Goal: Transaction & Acquisition: Purchase product/service

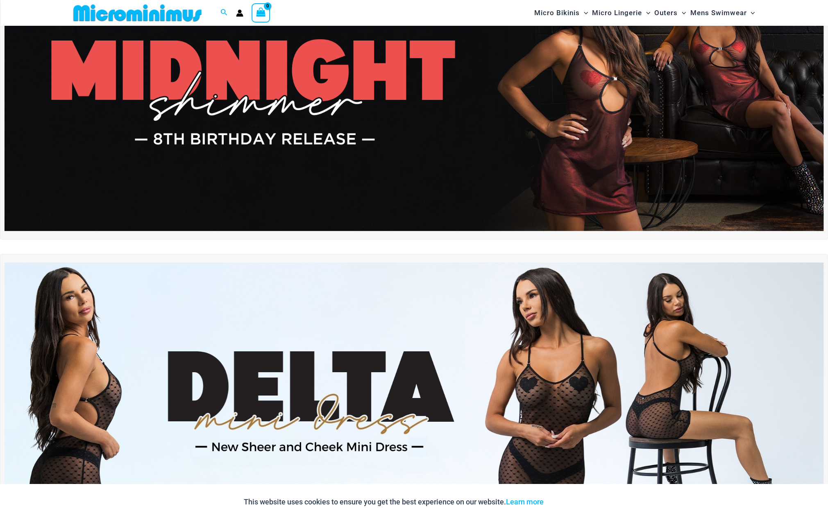
scroll to position [61, 0]
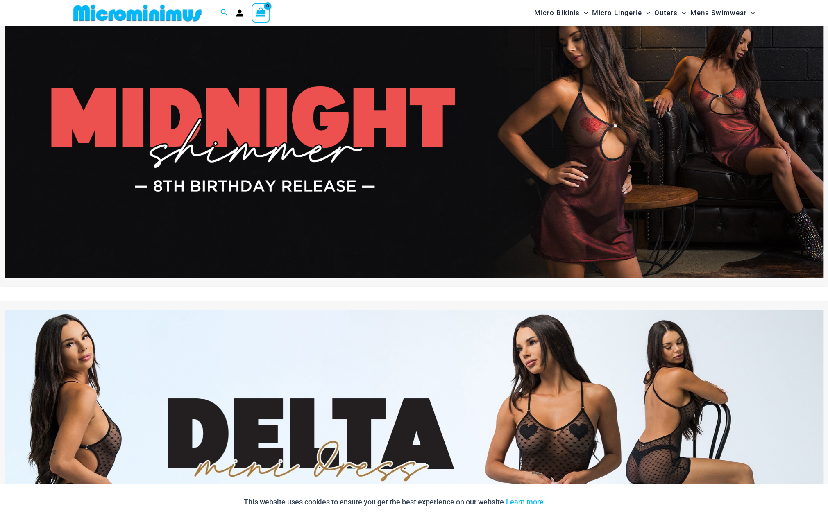
click at [606, 193] on img at bounding box center [414, 139] width 819 height 278
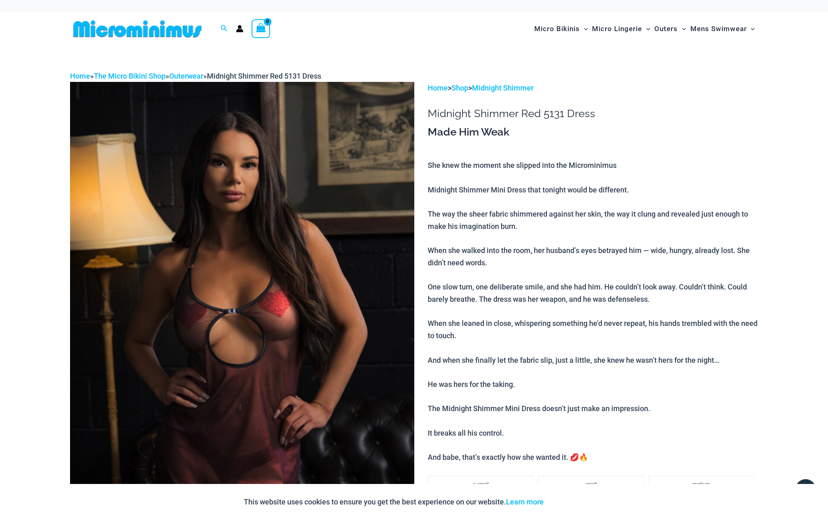
drag, startPoint x: 690, startPoint y: 179, endPoint x: 605, endPoint y: 63, distance: 144.5
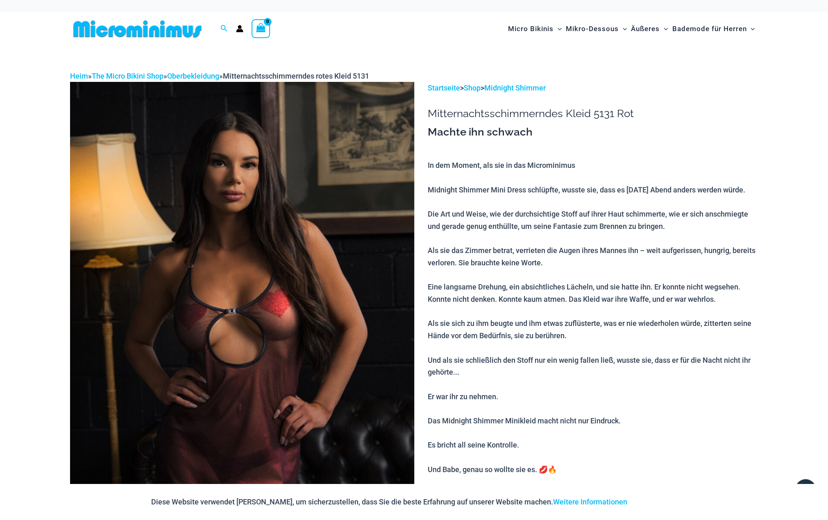
click at [307, 263] on img at bounding box center [242, 340] width 344 height 516
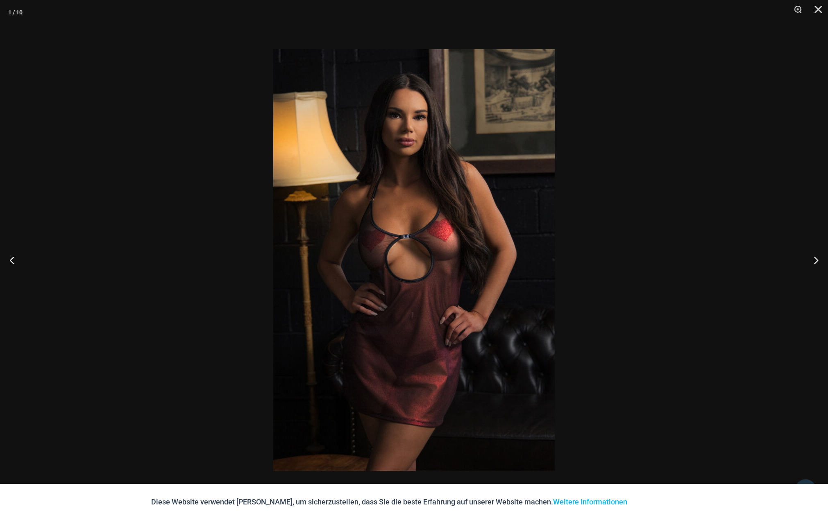
click at [303, 305] on img at bounding box center [414, 260] width 282 height 422
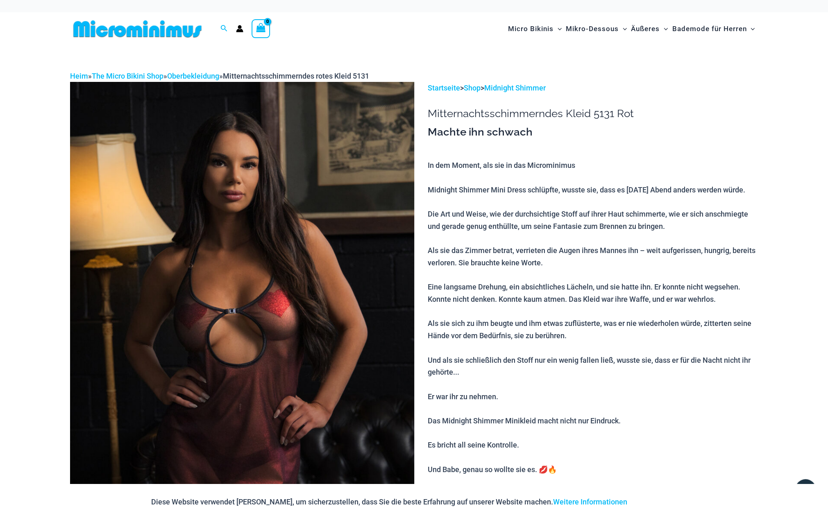
click at [303, 304] on img at bounding box center [242, 340] width 344 height 516
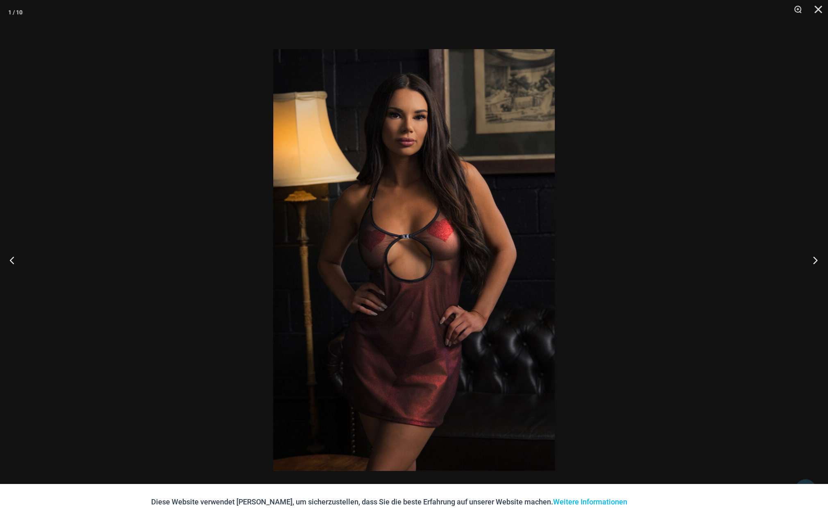
click at [815, 259] on button "Nächster" at bounding box center [812, 260] width 31 height 41
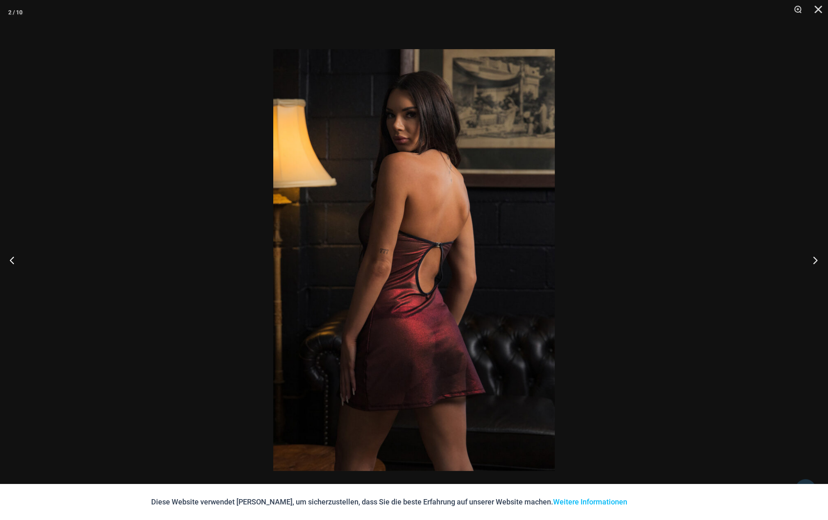
click at [813, 261] on button "Nächster" at bounding box center [812, 260] width 31 height 41
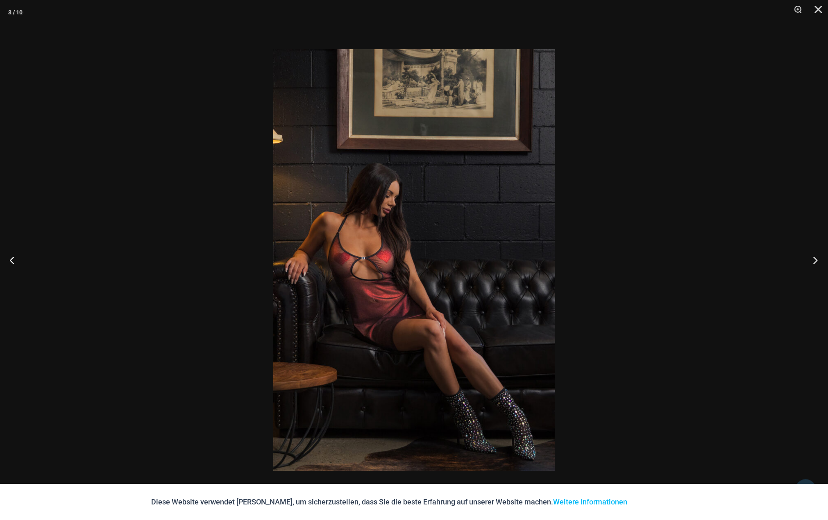
click at [813, 261] on button "Nächster" at bounding box center [812, 260] width 31 height 41
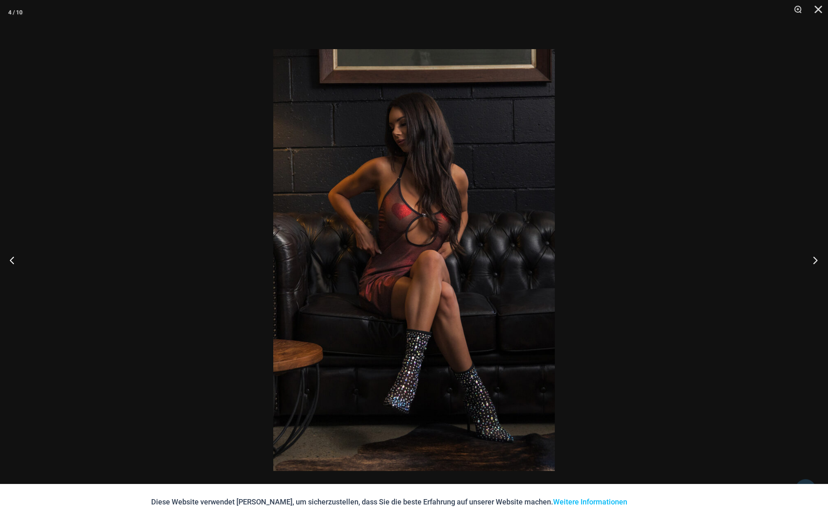
click at [813, 261] on button "Nächster" at bounding box center [812, 260] width 31 height 41
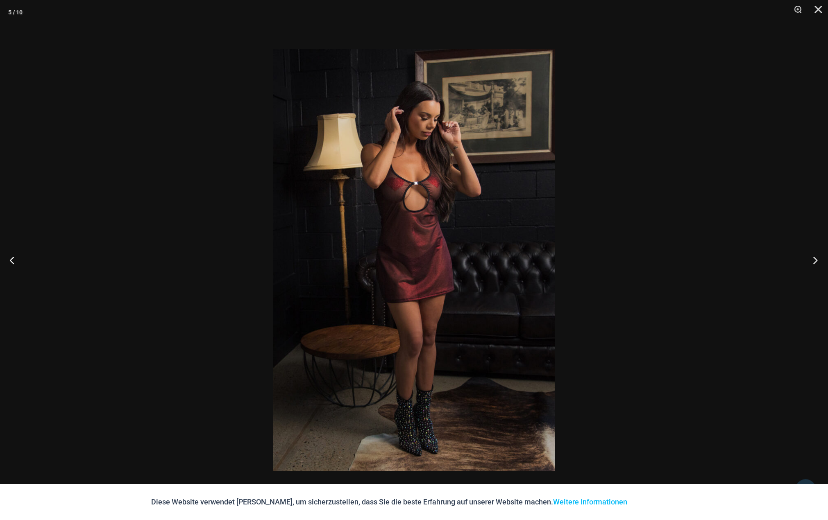
click at [813, 261] on button "Nächster" at bounding box center [812, 260] width 31 height 41
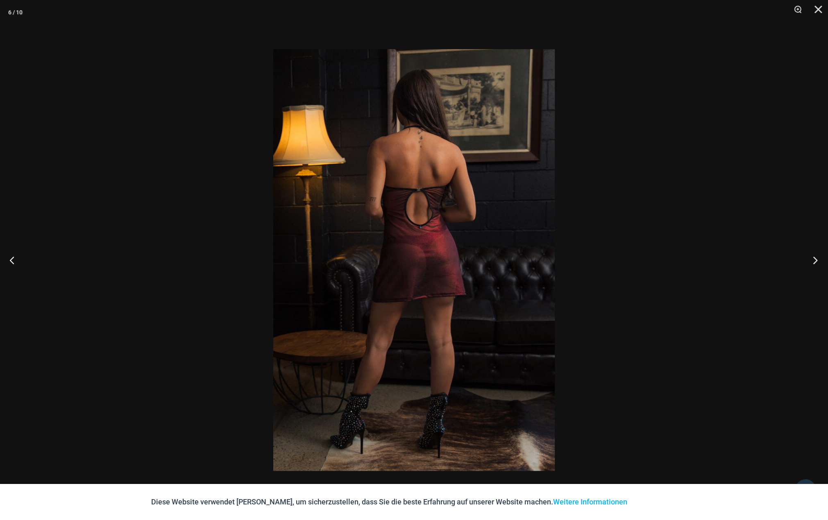
click at [813, 261] on button "Nächster" at bounding box center [812, 260] width 31 height 41
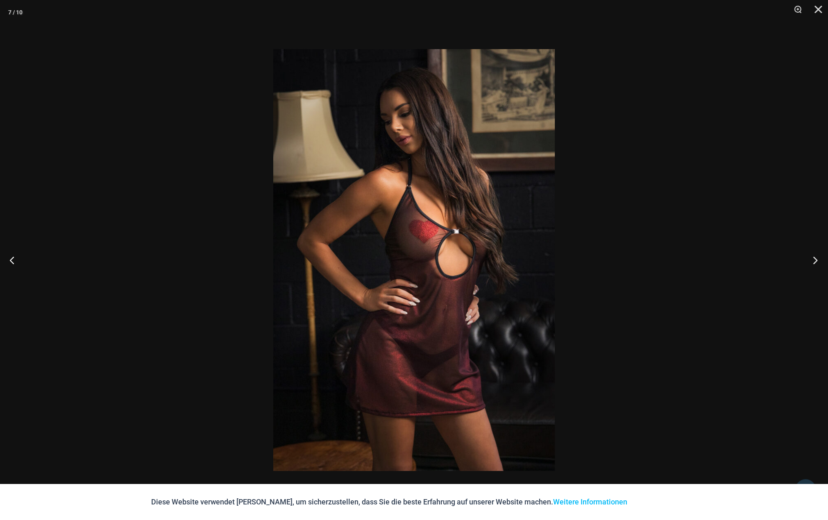
click at [813, 261] on button "Nächster" at bounding box center [812, 260] width 31 height 41
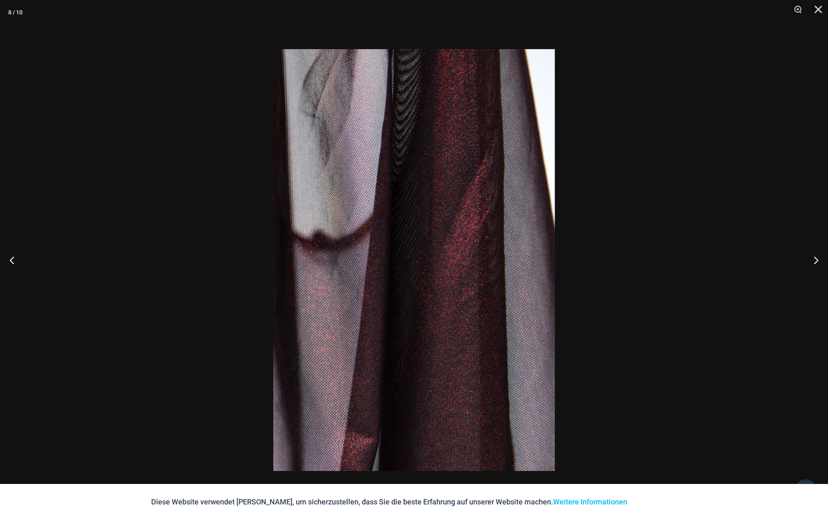
click at [413, 276] on img at bounding box center [414, 260] width 282 height 422
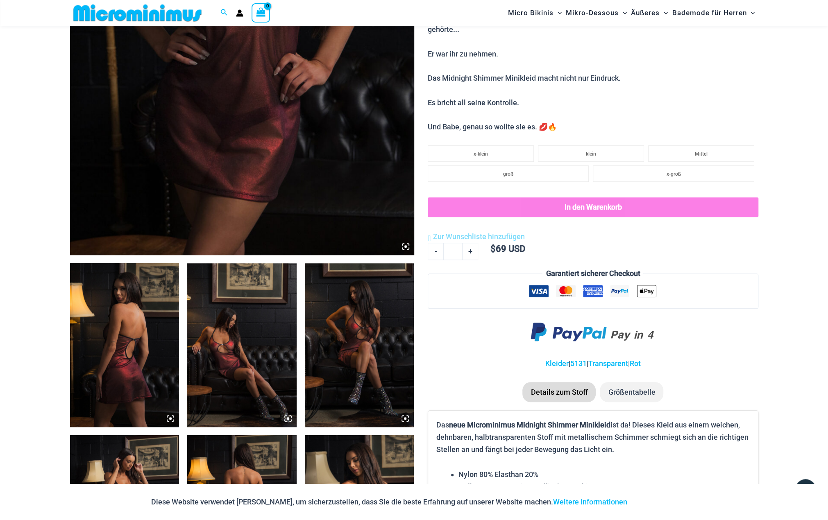
scroll to position [540, 0]
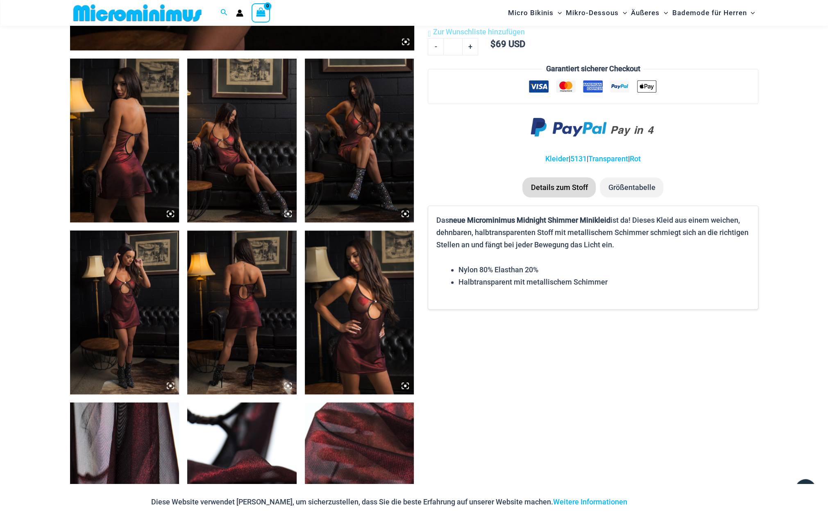
click at [248, 345] on img at bounding box center [241, 313] width 109 height 164
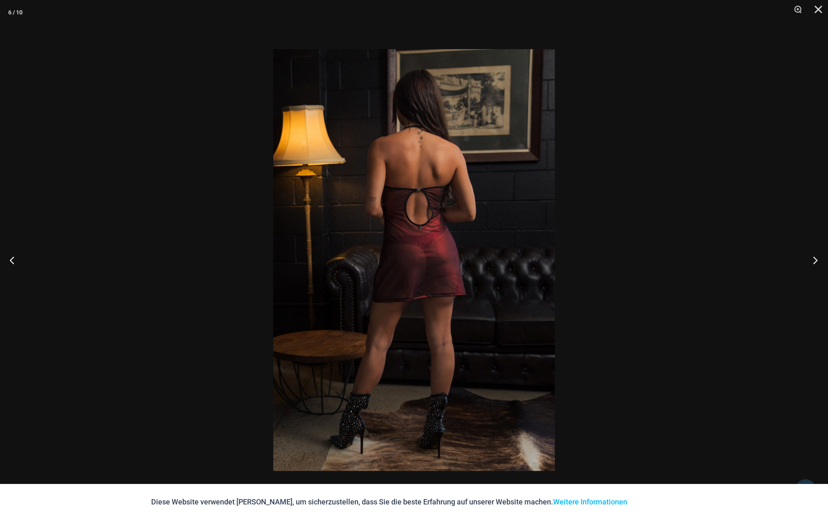
click at [813, 261] on button "Nächster" at bounding box center [812, 260] width 31 height 41
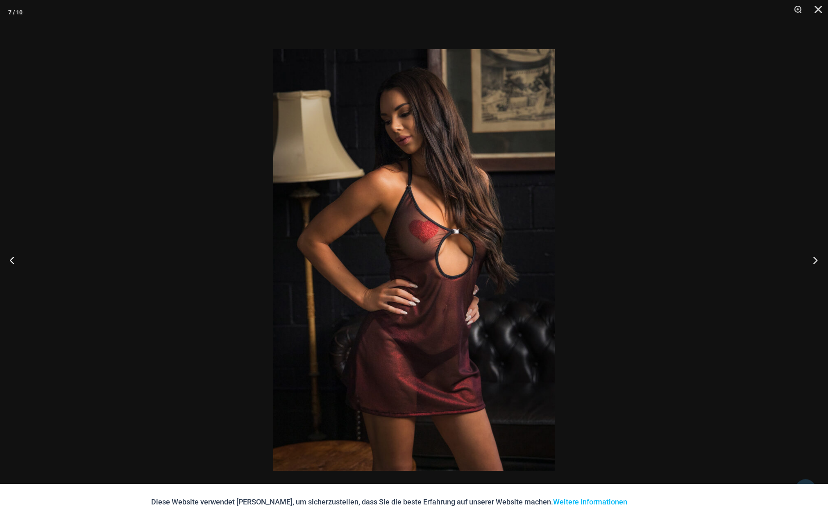
click at [817, 260] on button "Nächster" at bounding box center [812, 260] width 31 height 41
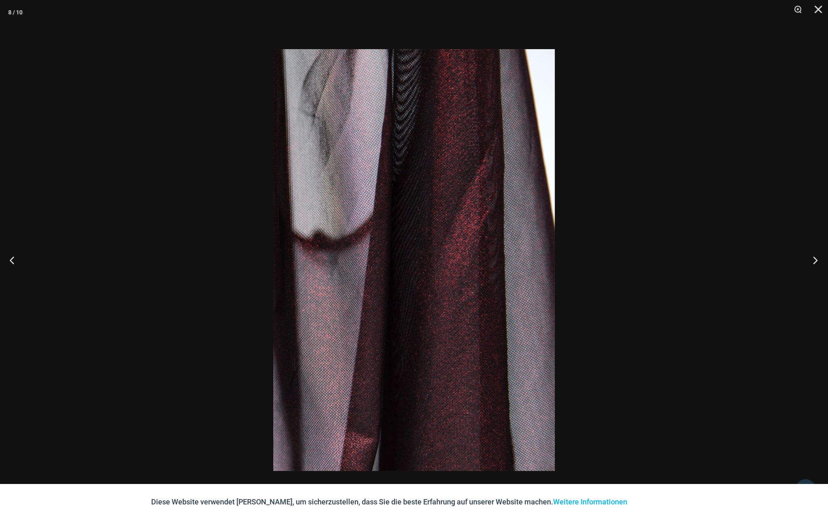
click at [817, 260] on button "Nächster" at bounding box center [812, 260] width 31 height 41
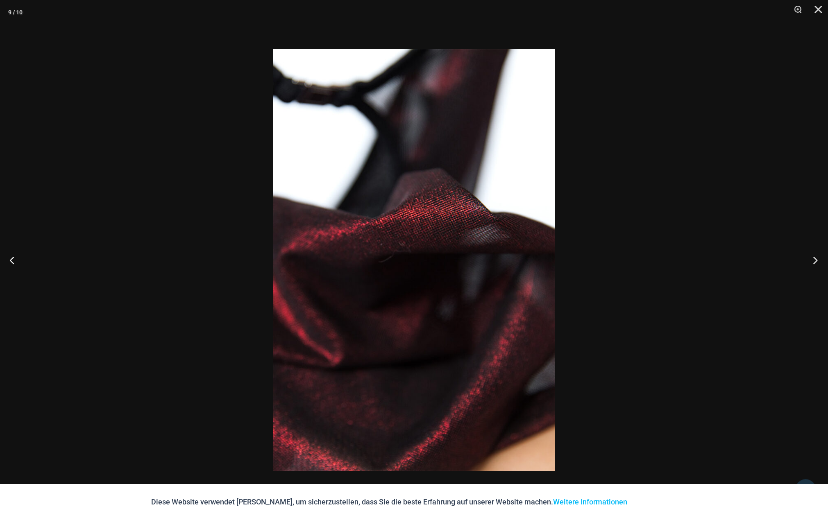
click at [817, 260] on button "Nächster" at bounding box center [812, 260] width 31 height 41
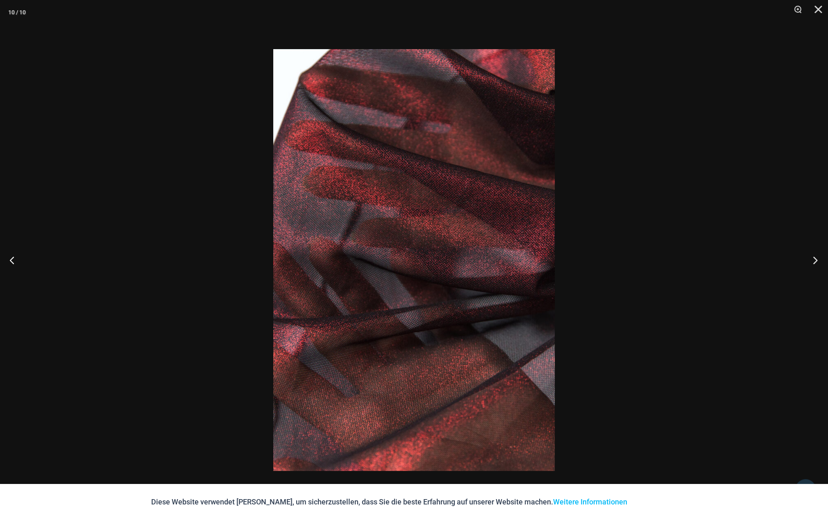
click at [817, 260] on button "Nächster" at bounding box center [812, 260] width 31 height 41
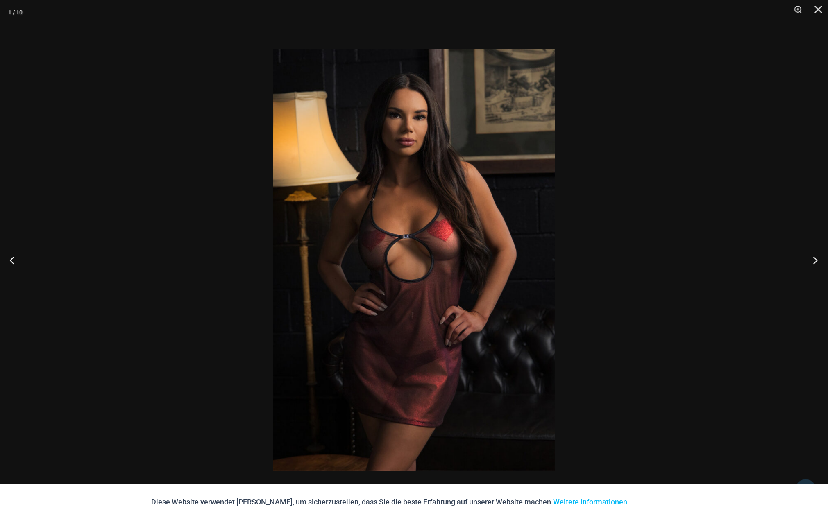
click at [817, 260] on button "Nächster" at bounding box center [812, 260] width 31 height 41
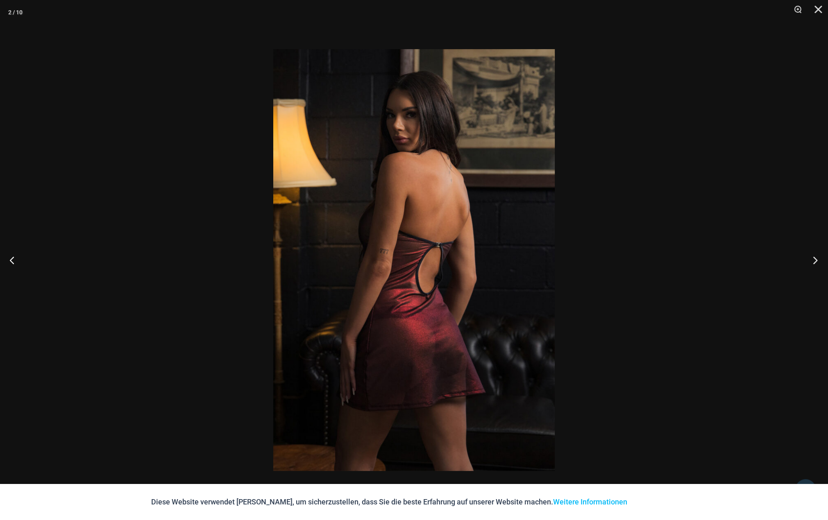
click at [817, 260] on button "Nächster" at bounding box center [812, 260] width 31 height 41
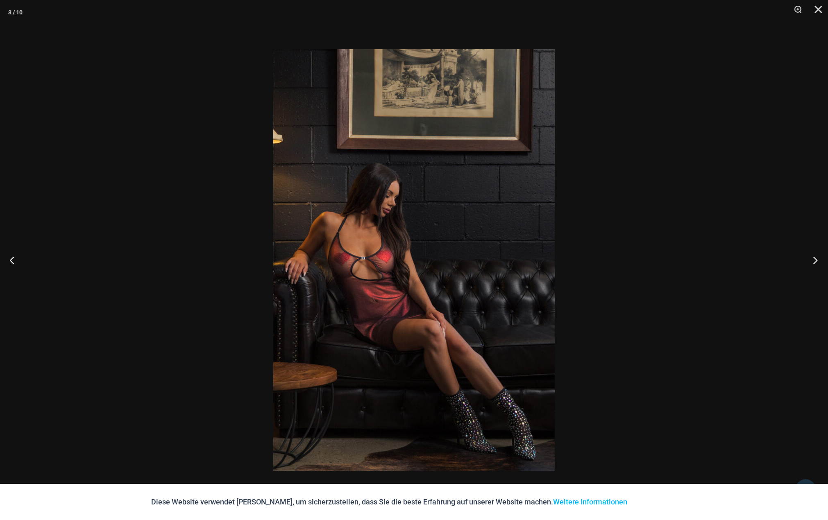
click at [817, 260] on button "Nächster" at bounding box center [812, 260] width 31 height 41
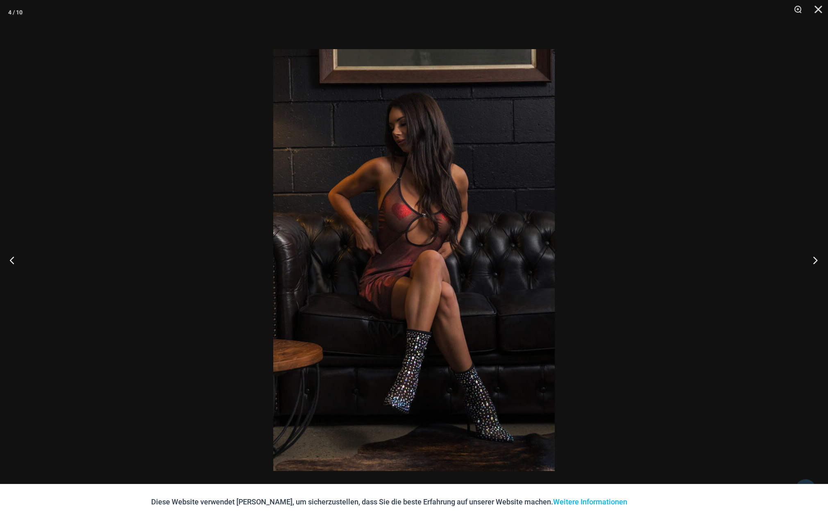
click at [817, 260] on button "Nächster" at bounding box center [812, 260] width 31 height 41
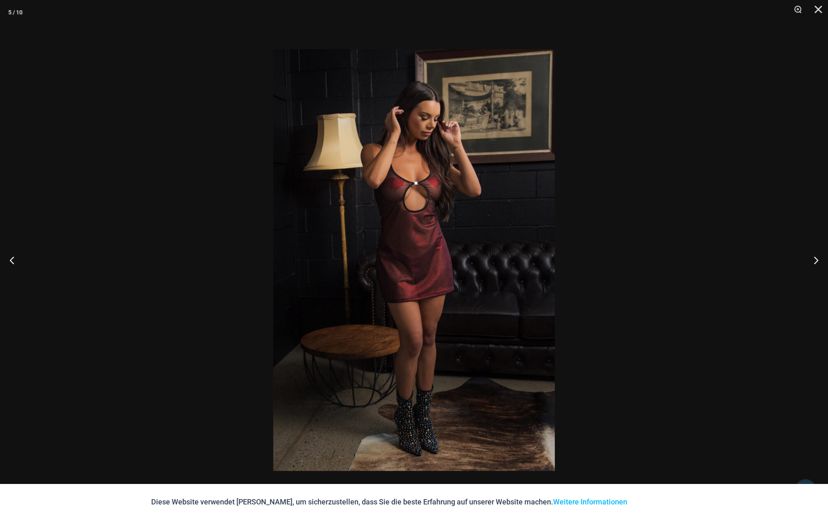
click at [723, 264] on div at bounding box center [414, 260] width 828 height 520
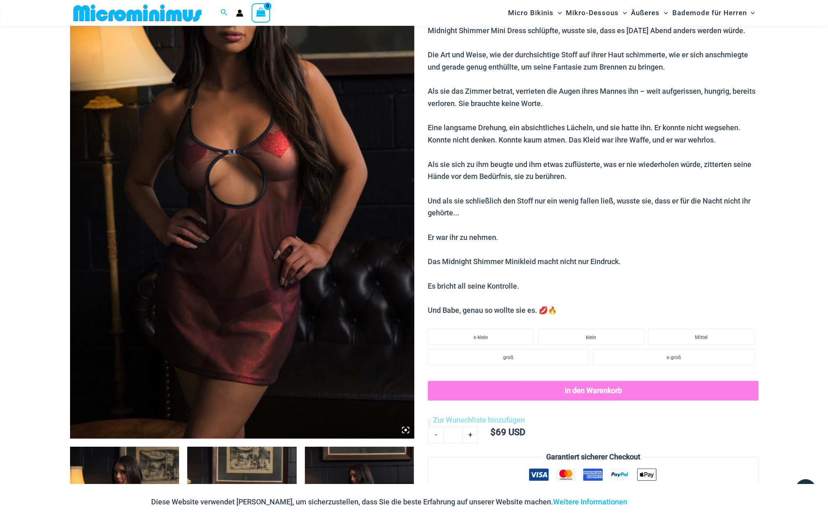
scroll to position [131, 0]
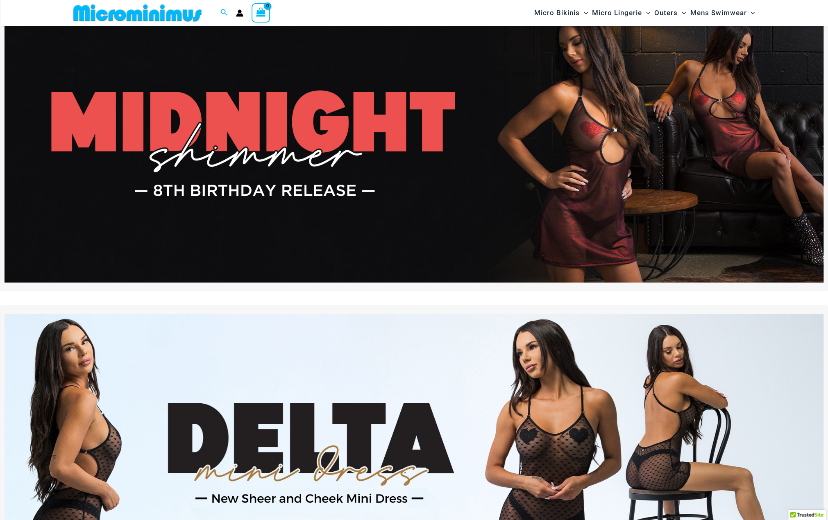
scroll to position [193, 0]
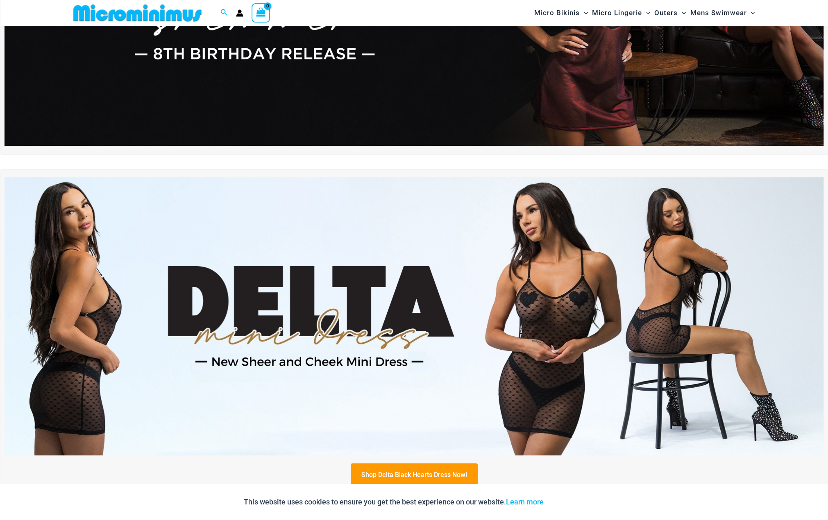
click at [517, 304] on img at bounding box center [414, 316] width 819 height 278
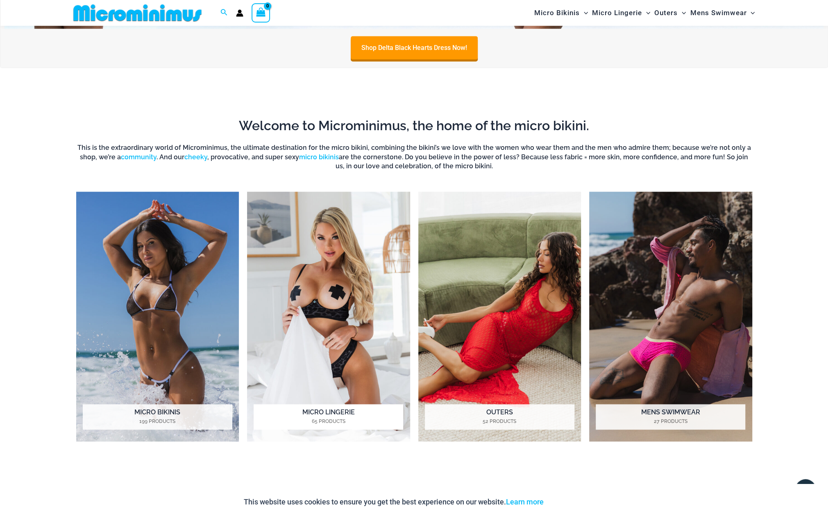
scroll to position [672, 0]
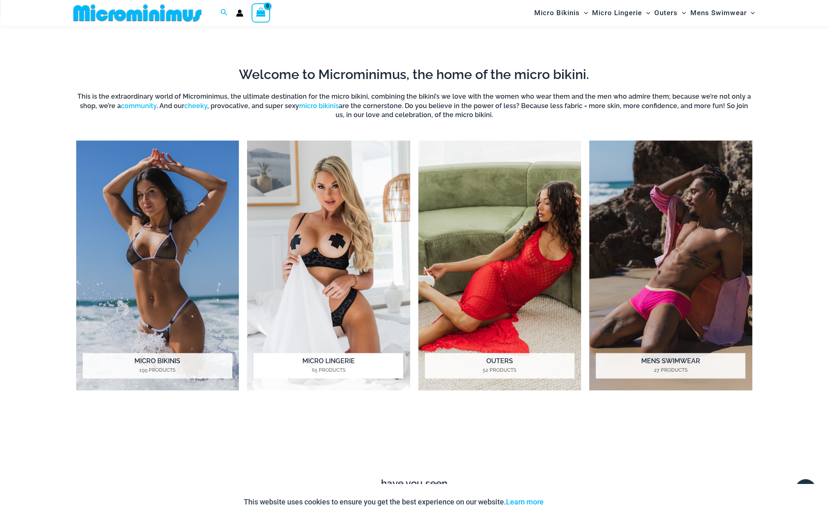
click at [347, 306] on img "Visit product category Micro Lingerie" at bounding box center [328, 266] width 163 height 250
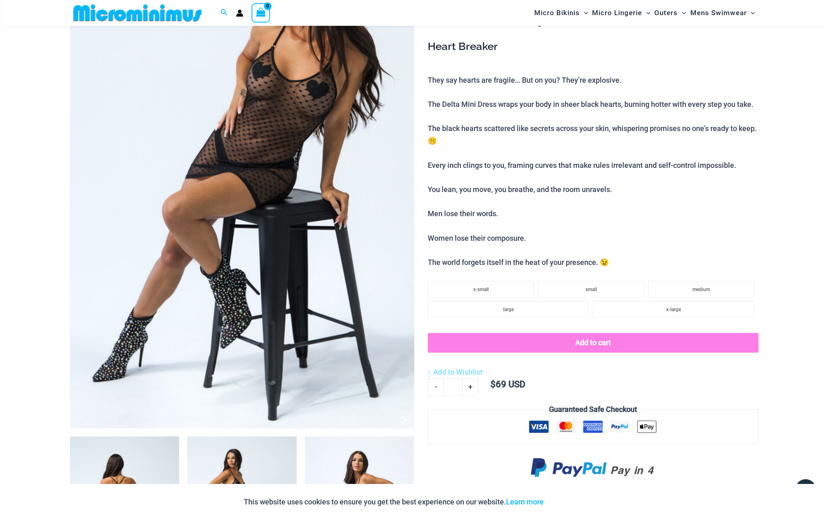
scroll to position [129, 0]
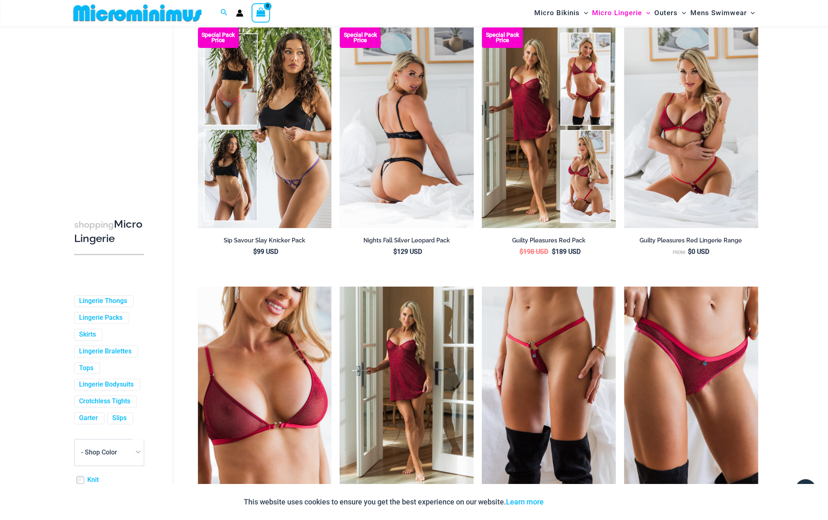
scroll to position [130, 0]
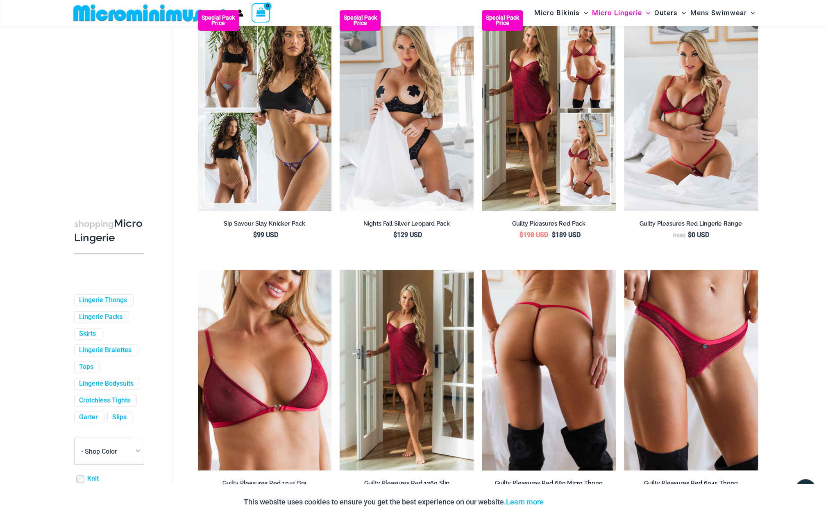
click at [533, 381] on img at bounding box center [549, 370] width 134 height 201
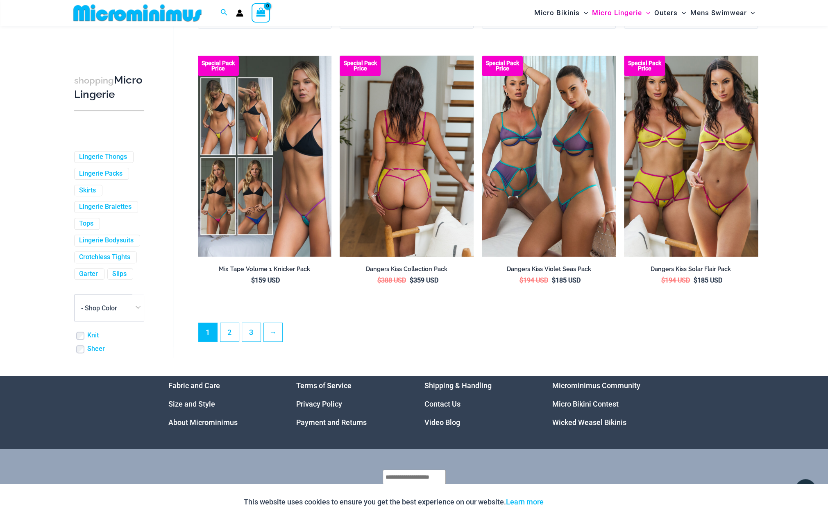
scroll to position [2068, 0]
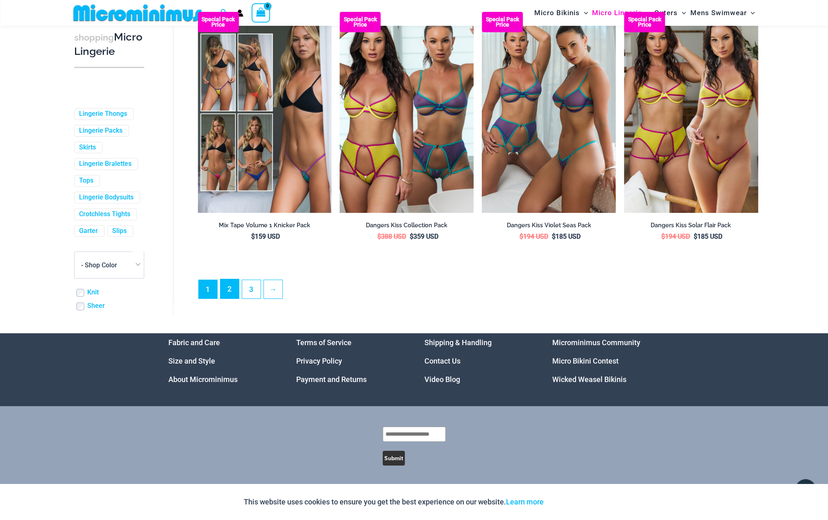
click at [227, 299] on link "2" at bounding box center [229, 288] width 18 height 19
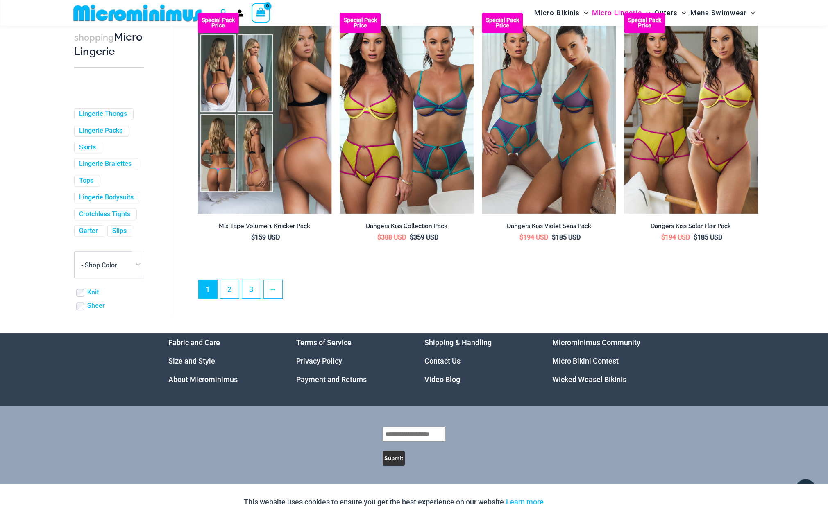
click at [280, 133] on img at bounding box center [265, 113] width 134 height 201
click at [263, 132] on img at bounding box center [265, 113] width 134 height 201
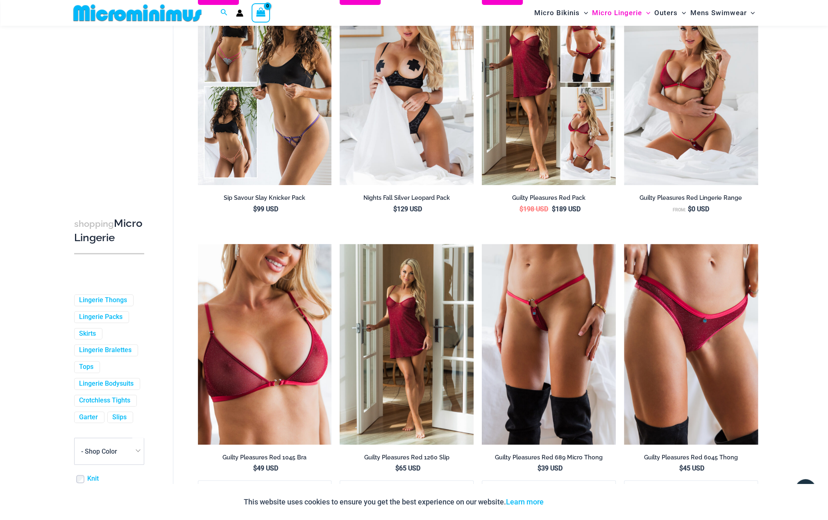
scroll to position [0, 0]
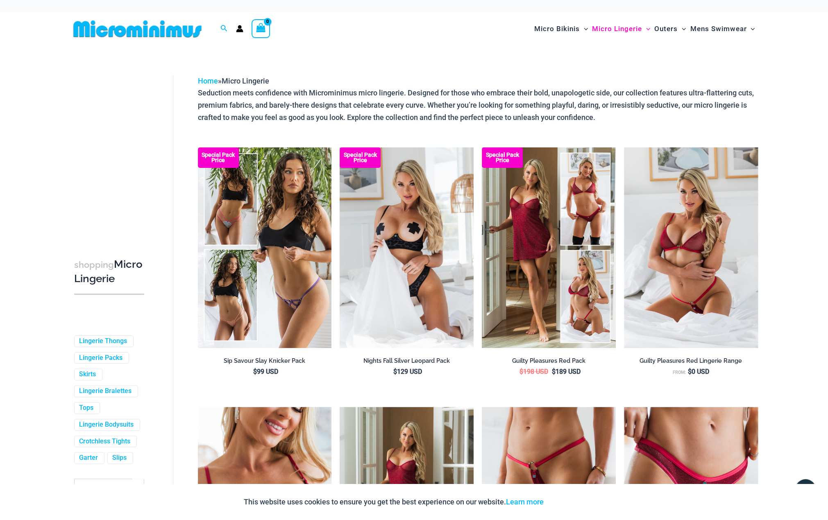
click at [160, 27] on img at bounding box center [137, 29] width 135 height 18
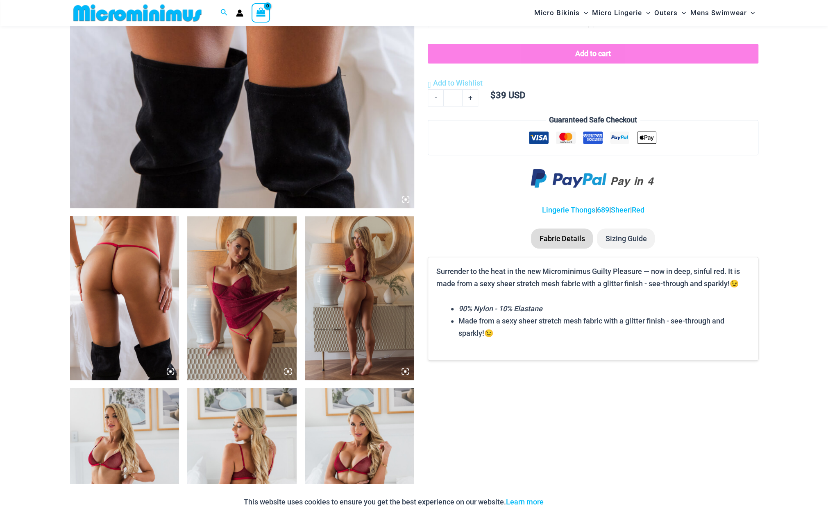
scroll to position [470, 0]
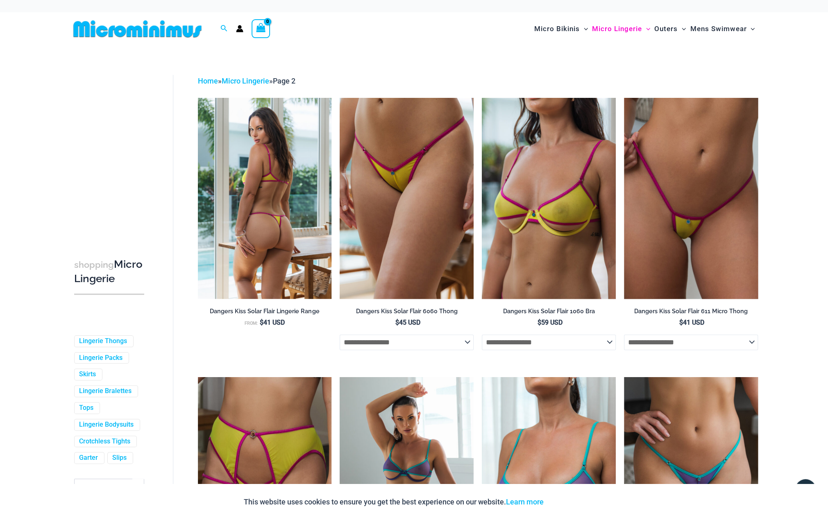
click at [286, 237] on img at bounding box center [265, 198] width 134 height 201
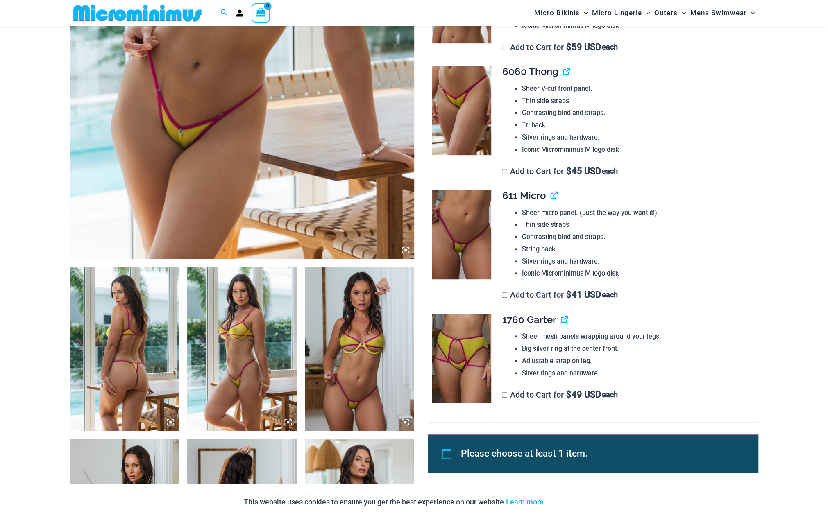
scroll to position [471, 0]
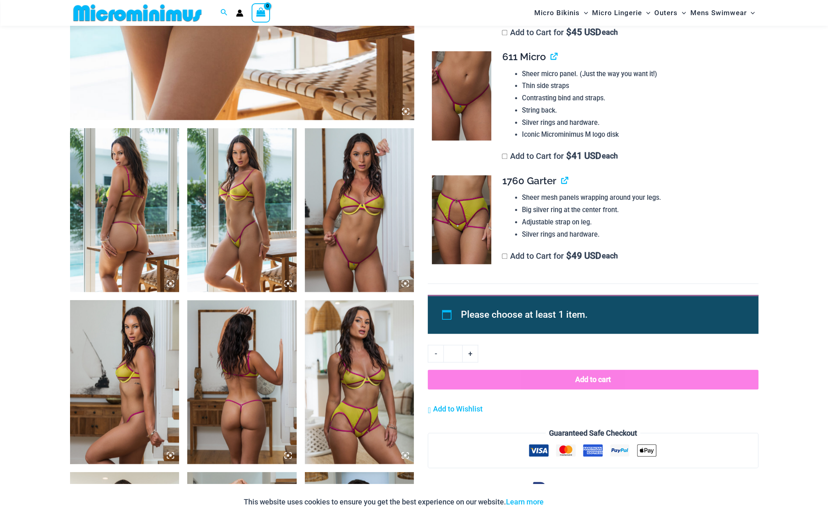
click at [370, 231] on img at bounding box center [359, 210] width 109 height 164
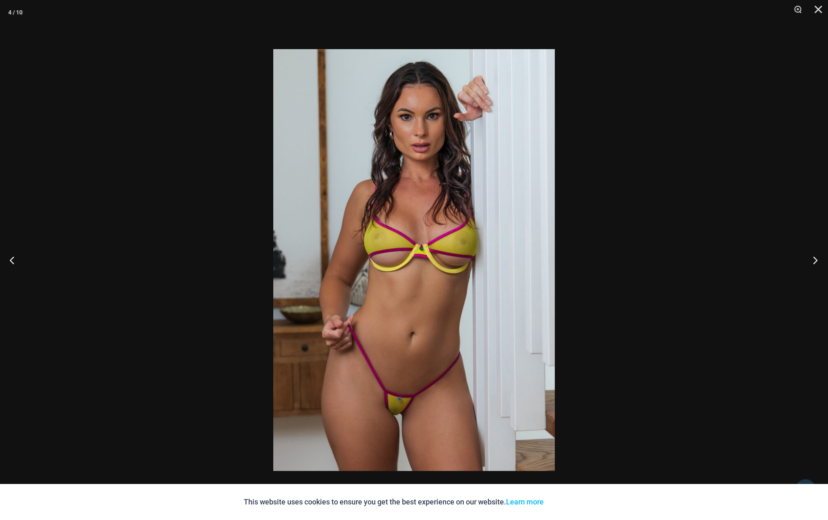
click at [818, 261] on button "Next" at bounding box center [812, 260] width 31 height 41
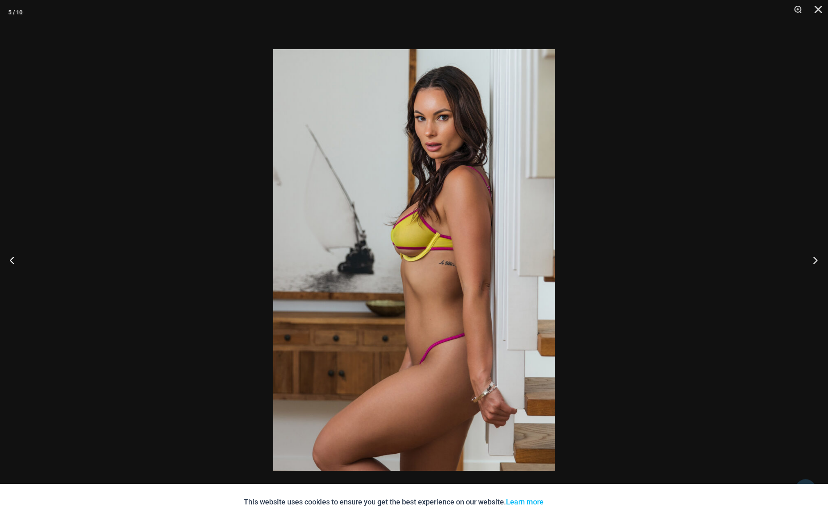
click at [816, 262] on button "Next" at bounding box center [812, 260] width 31 height 41
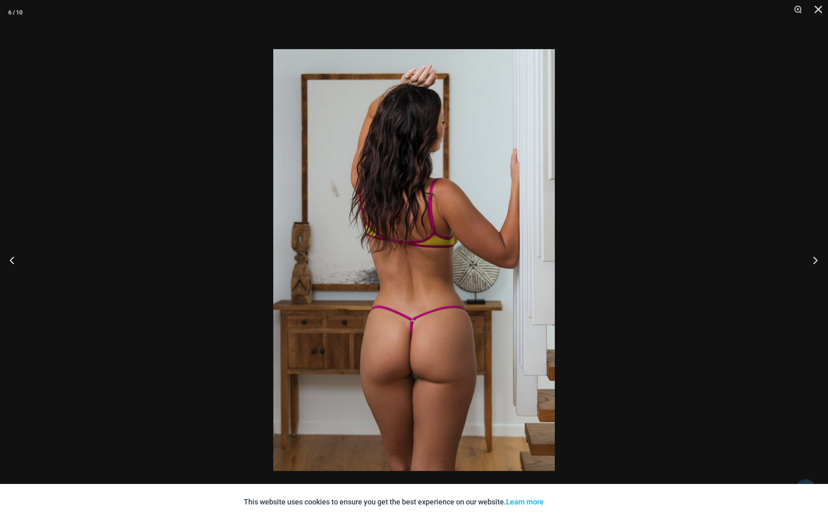
click at [815, 262] on button "Next" at bounding box center [812, 260] width 31 height 41
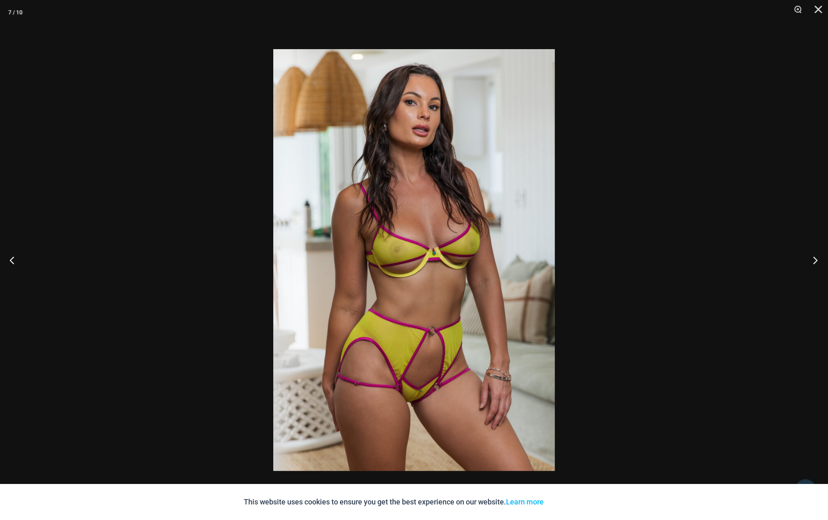
click at [815, 263] on button "Next" at bounding box center [812, 260] width 31 height 41
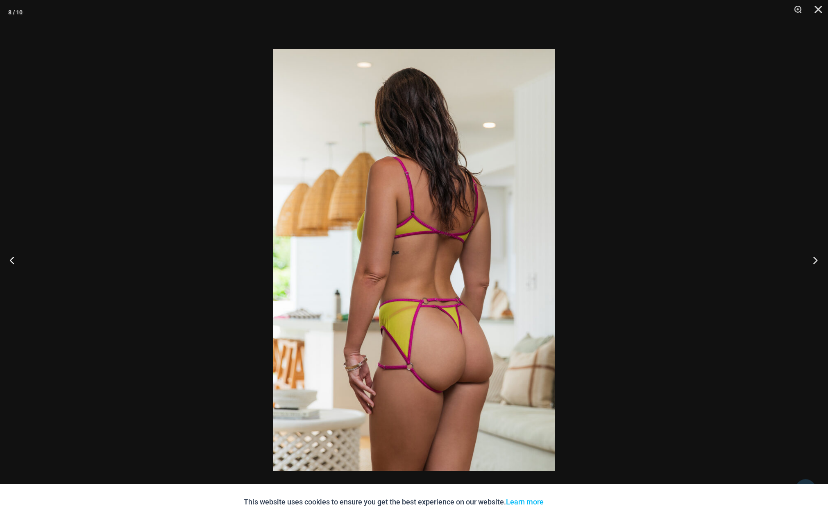
click at [815, 263] on button "Next" at bounding box center [812, 260] width 31 height 41
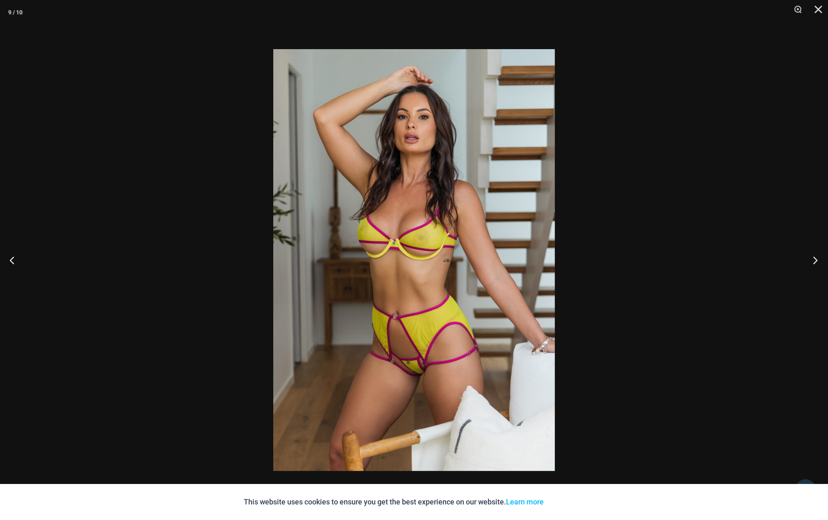
click at [815, 263] on button "Next" at bounding box center [812, 260] width 31 height 41
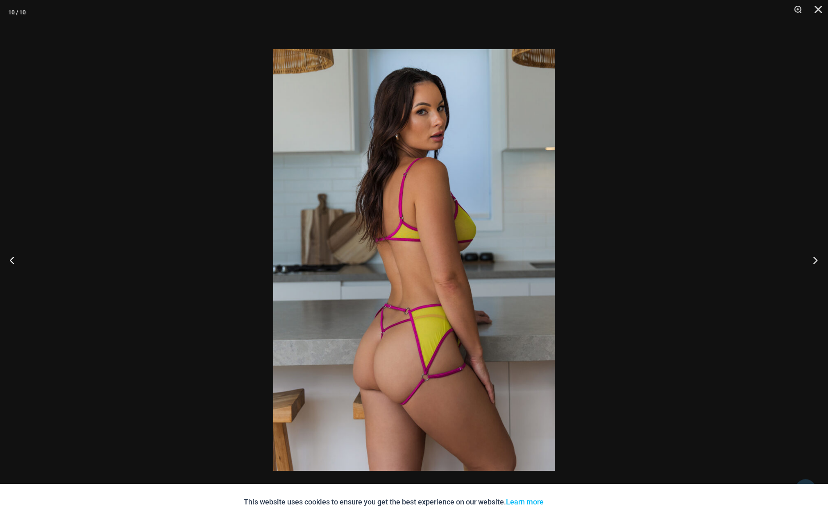
click at [815, 263] on button "Next" at bounding box center [812, 260] width 31 height 41
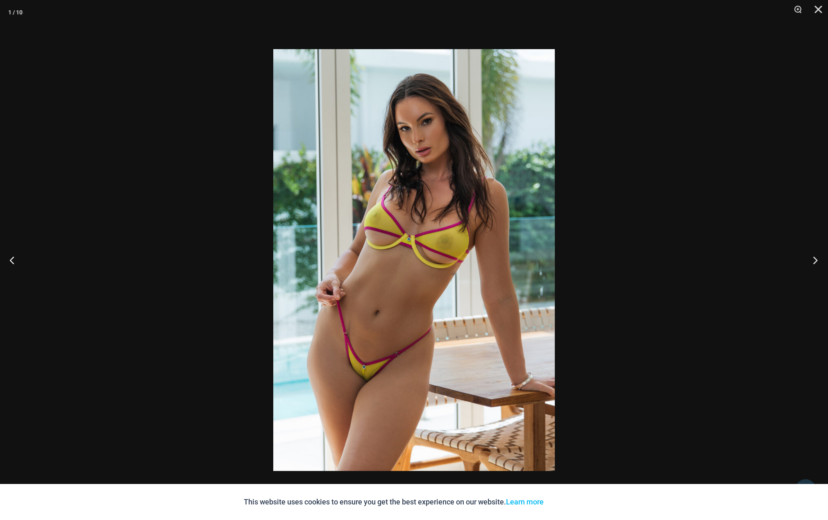
click at [813, 261] on button "Next" at bounding box center [812, 260] width 31 height 41
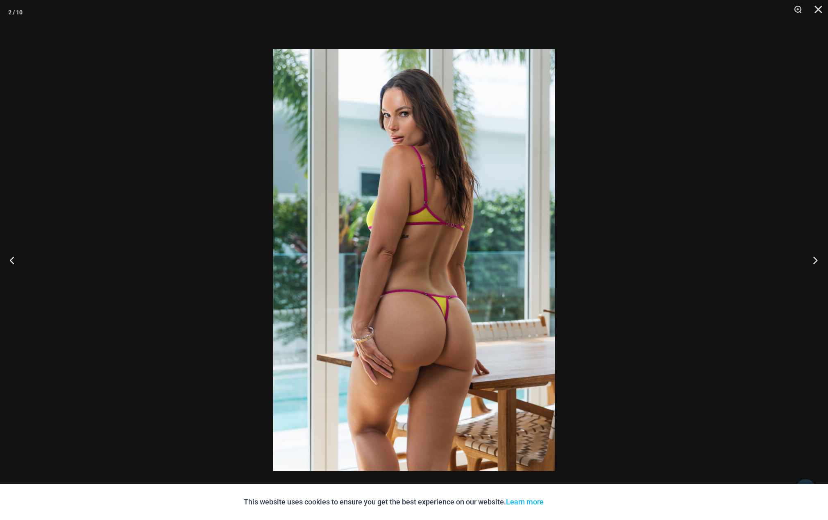
click at [813, 261] on button "Next" at bounding box center [812, 260] width 31 height 41
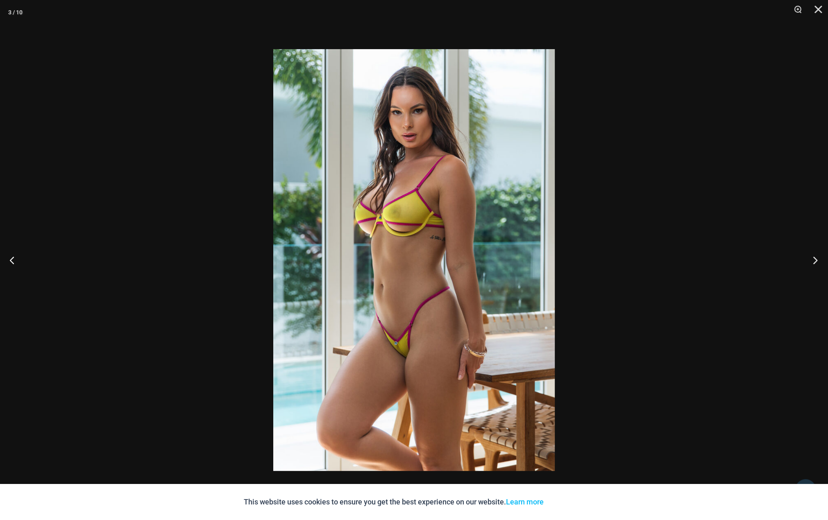
click at [813, 261] on button "Next" at bounding box center [812, 260] width 31 height 41
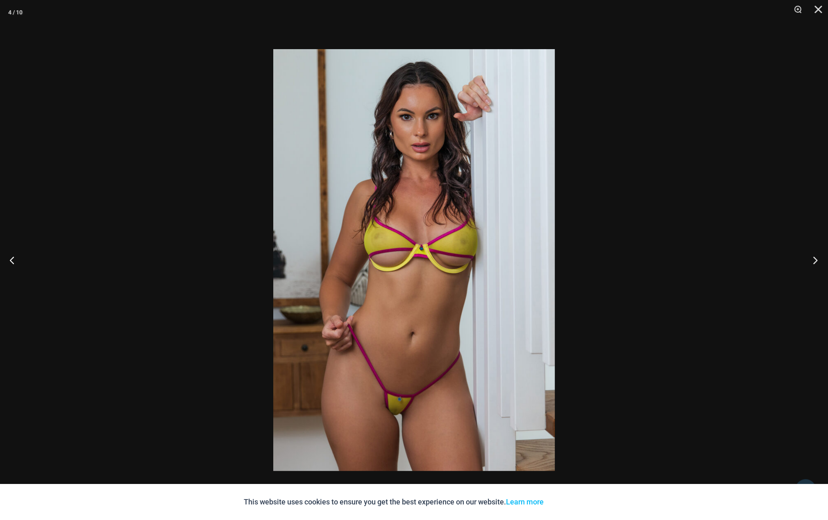
click at [815, 260] on button "Next" at bounding box center [812, 260] width 31 height 41
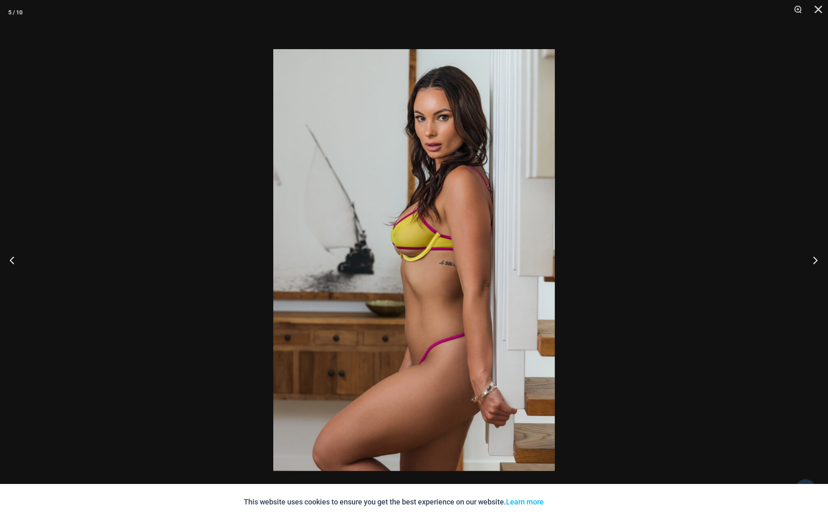
click at [815, 260] on button "Next" at bounding box center [812, 260] width 31 height 41
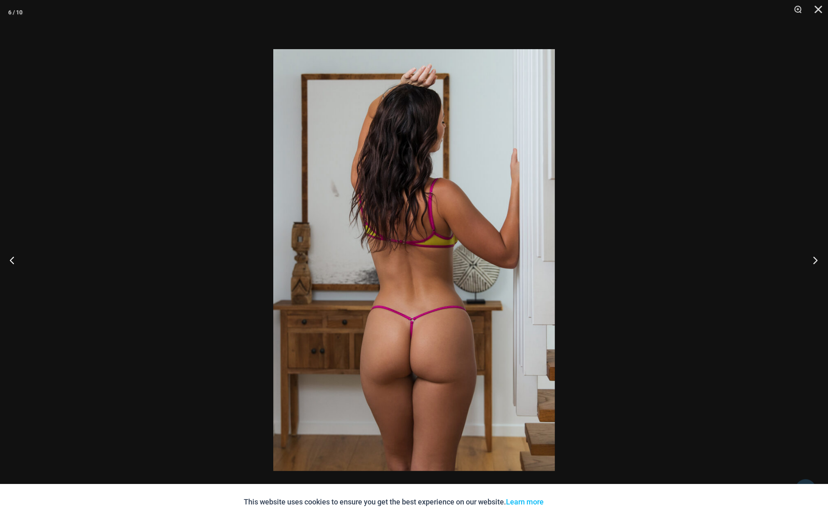
click at [815, 260] on button "Next" at bounding box center [812, 260] width 31 height 41
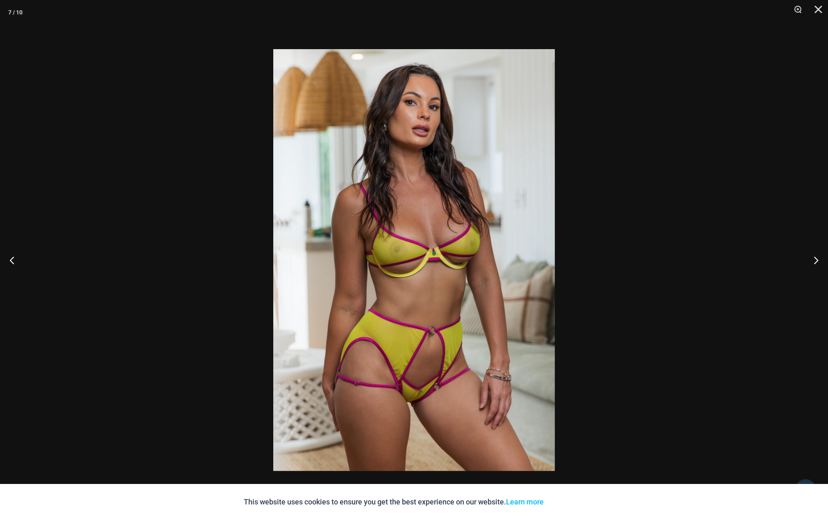
click at [729, 218] on div at bounding box center [414, 260] width 828 height 520
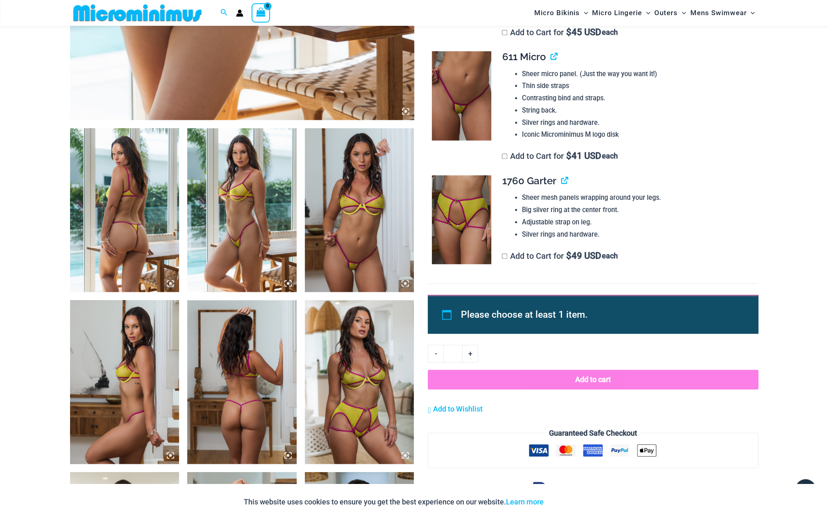
click at [366, 253] on img at bounding box center [359, 210] width 109 height 164
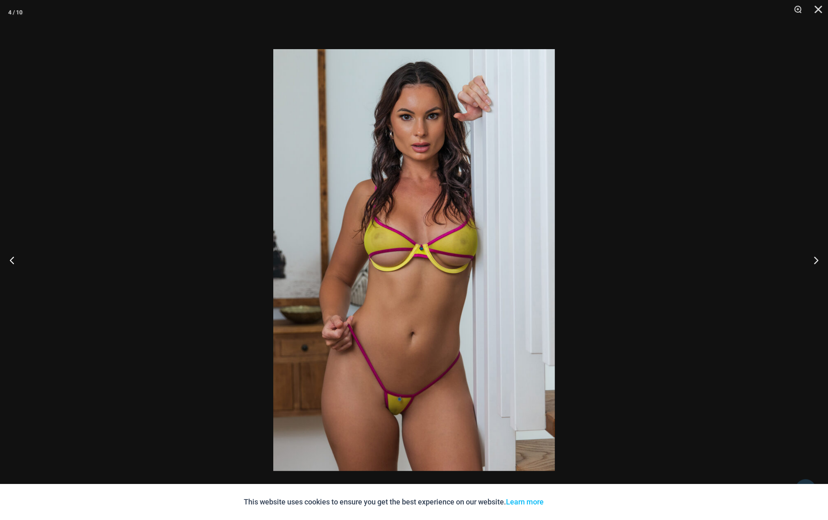
click at [563, 375] on div at bounding box center [414, 260] width 828 height 520
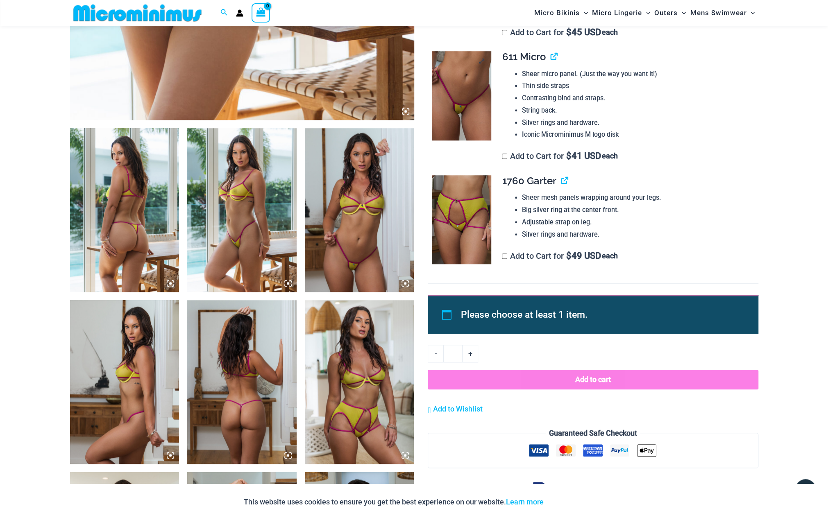
click at [475, 115] on img at bounding box center [461, 95] width 59 height 89
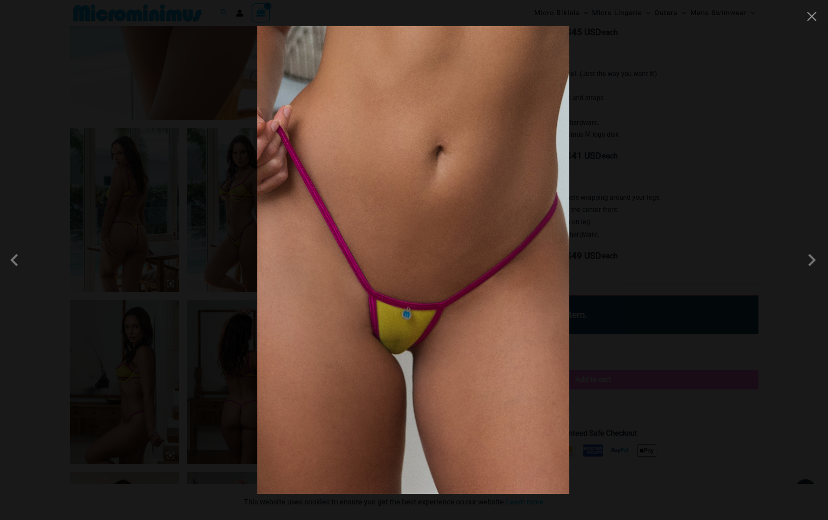
click at [473, 168] on img at bounding box center [413, 260] width 312 height 468
click at [472, 170] on img at bounding box center [413, 260] width 312 height 468
click at [815, 265] on span at bounding box center [811, 260] width 25 height 25
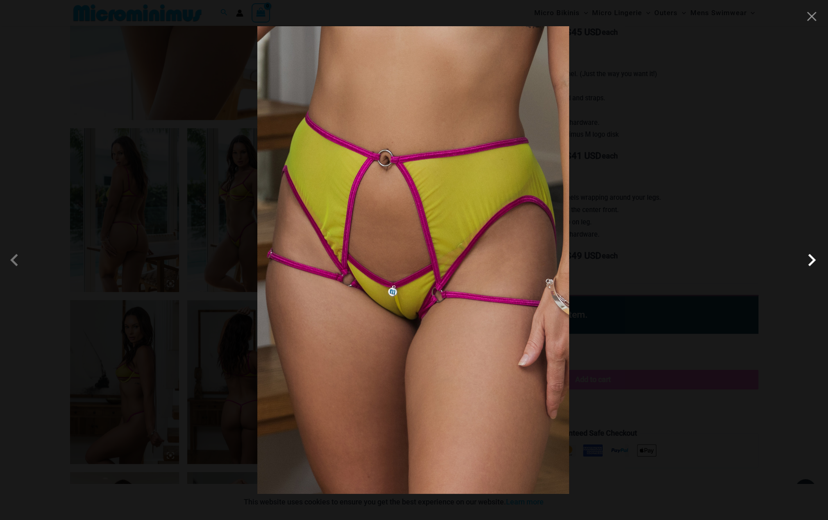
click at [816, 266] on span at bounding box center [811, 260] width 25 height 25
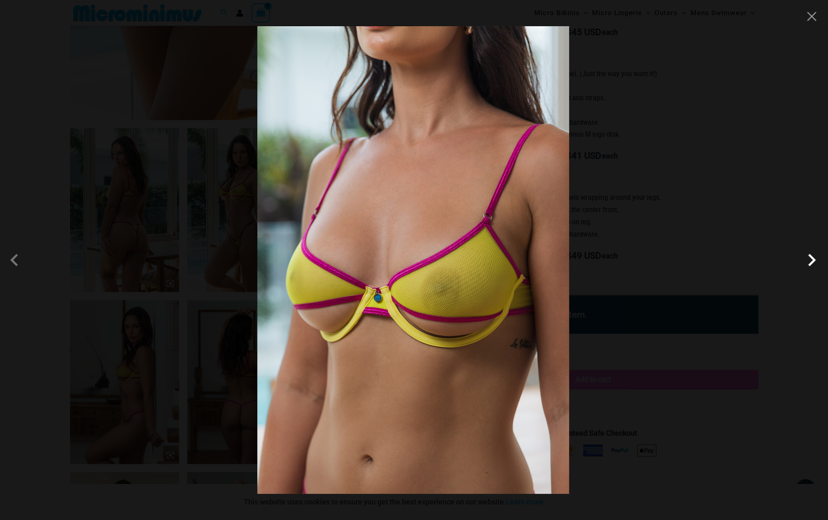
click at [816, 266] on span at bounding box center [811, 260] width 25 height 25
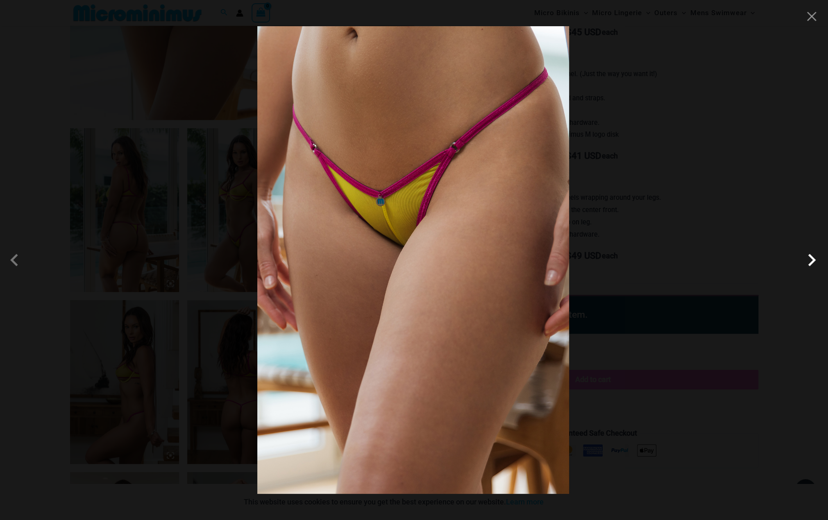
drag, startPoint x: 816, startPoint y: 266, endPoint x: 815, endPoint y: 261, distance: 5.0
click at [815, 261] on span at bounding box center [811, 260] width 25 height 25
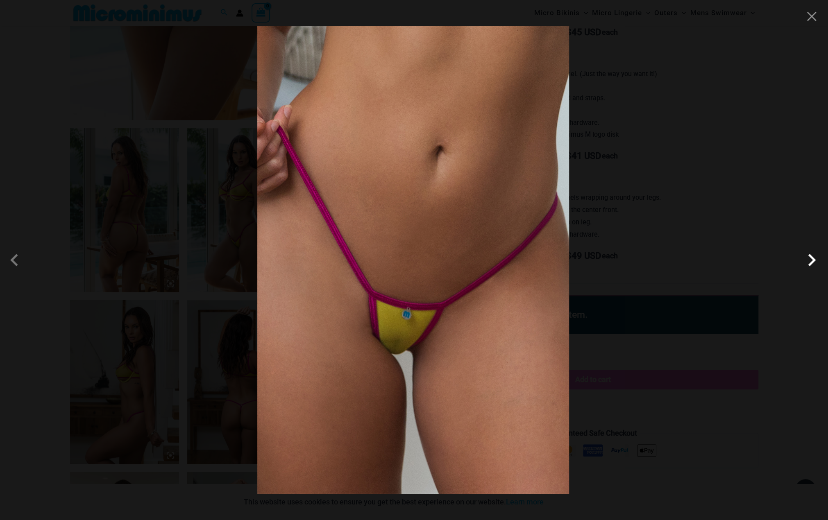
click at [814, 263] on span at bounding box center [811, 260] width 25 height 25
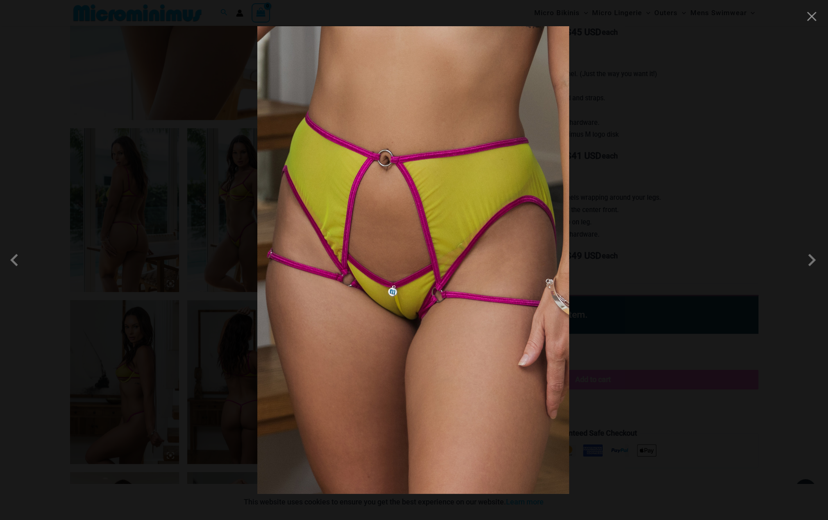
click at [722, 251] on div at bounding box center [414, 260] width 828 height 520
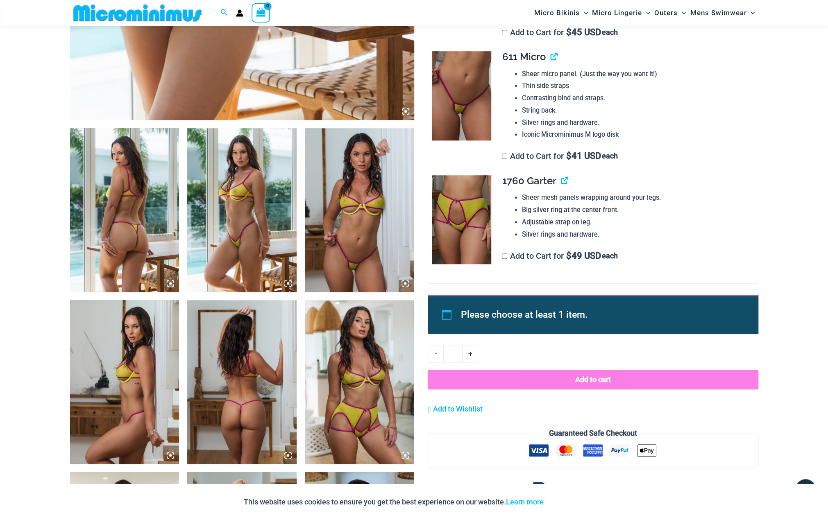
click at [244, 417] on img at bounding box center [241, 382] width 109 height 164
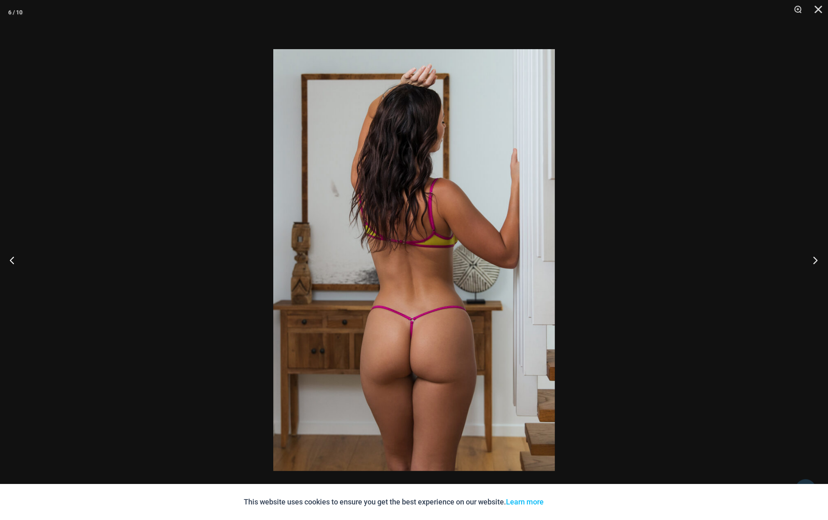
click at [818, 261] on button "Next" at bounding box center [812, 260] width 31 height 41
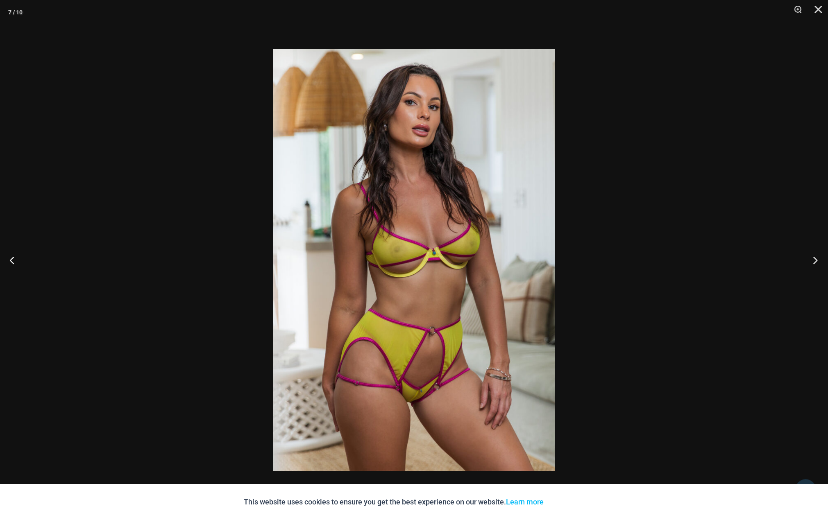
click at [818, 261] on button "Next" at bounding box center [812, 260] width 31 height 41
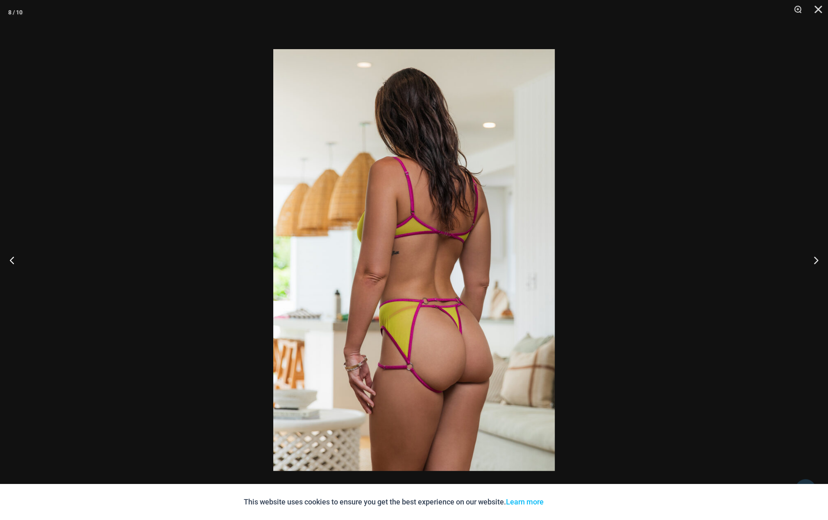
click at [198, 285] on div at bounding box center [414, 260] width 828 height 520
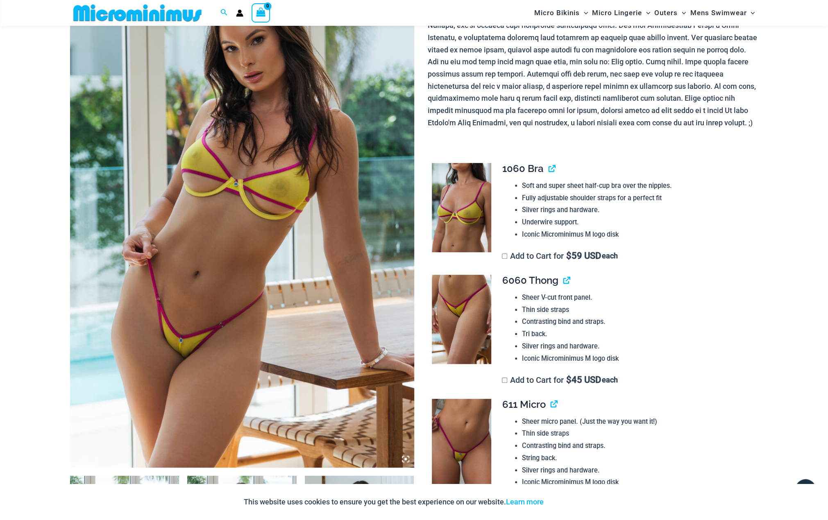
scroll to position [0, 0]
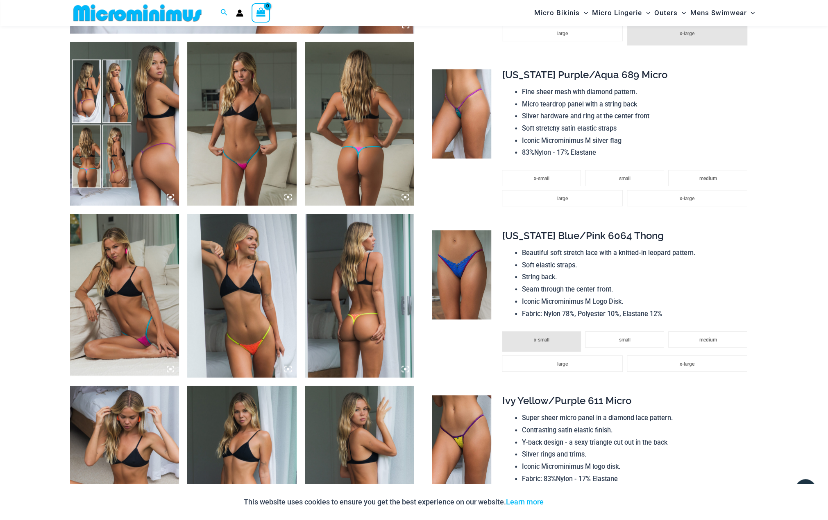
scroll to position [609, 0]
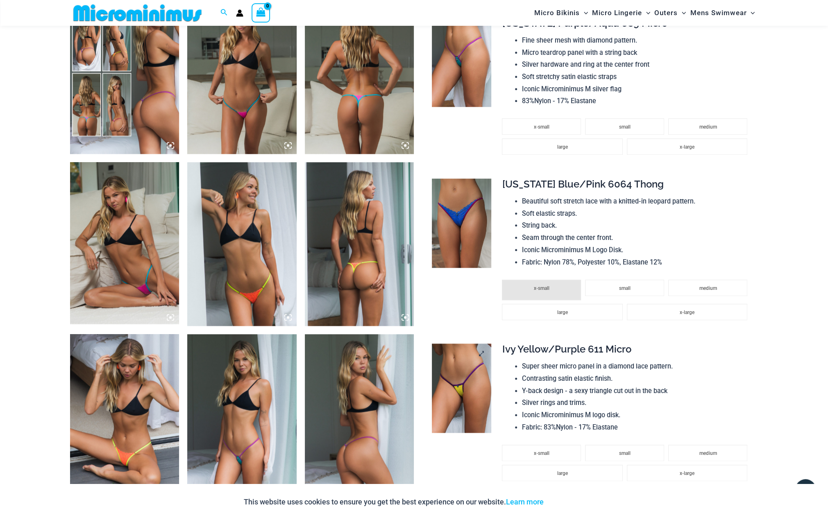
click at [479, 395] on img at bounding box center [461, 388] width 59 height 89
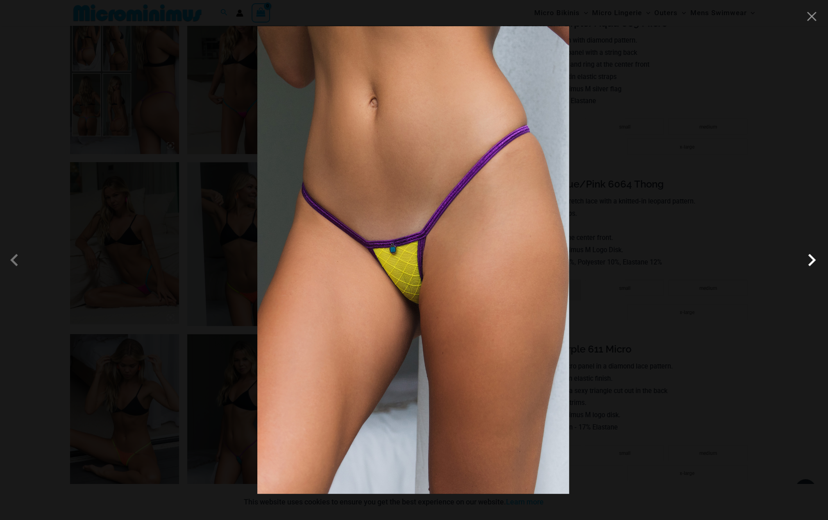
click at [814, 260] on span at bounding box center [811, 260] width 25 height 25
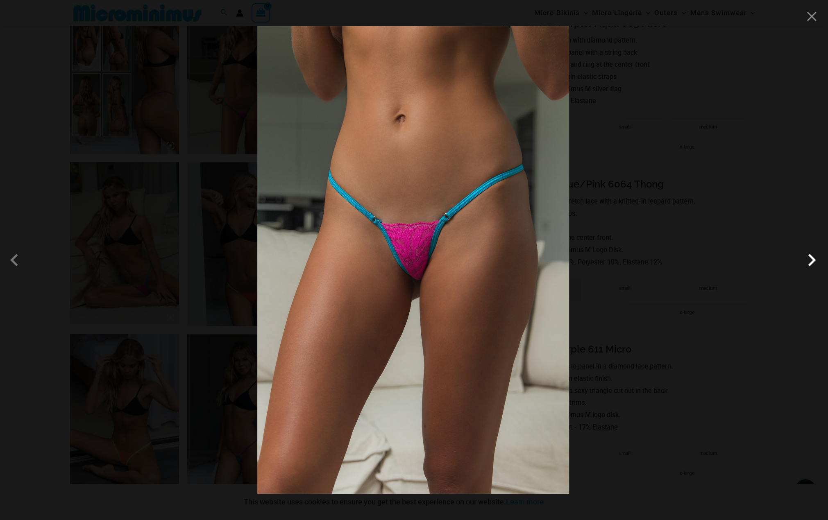
click at [815, 259] on span at bounding box center [811, 260] width 25 height 25
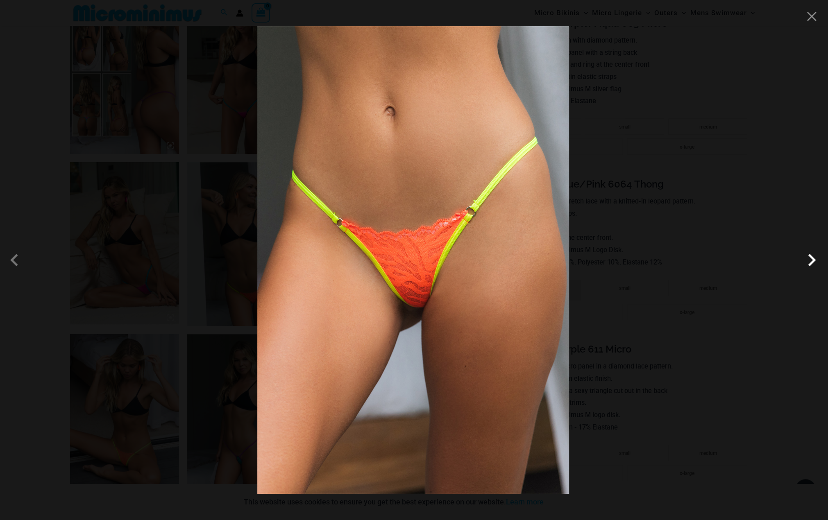
click at [815, 259] on span at bounding box center [811, 260] width 25 height 25
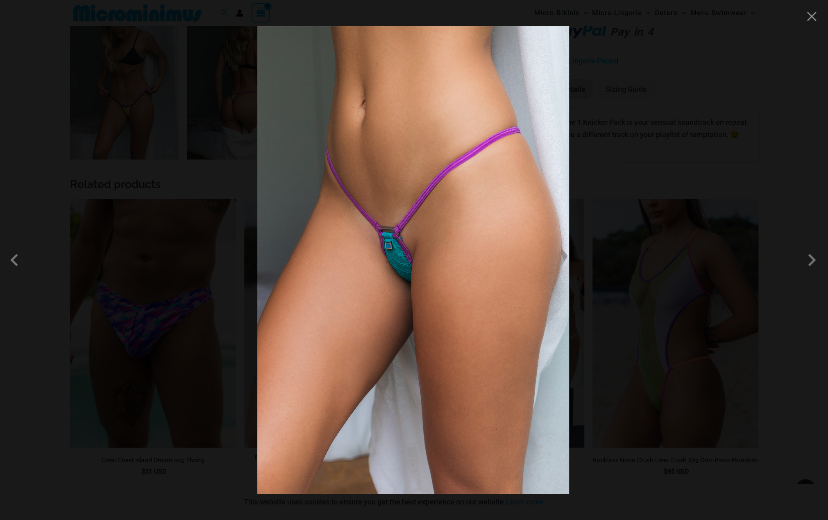
scroll to position [1497, 0]
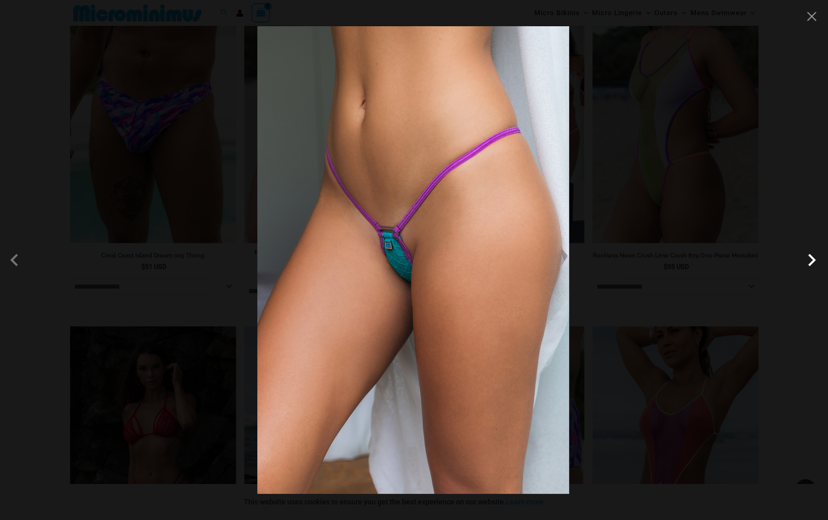
click at [810, 261] on span at bounding box center [811, 260] width 25 height 25
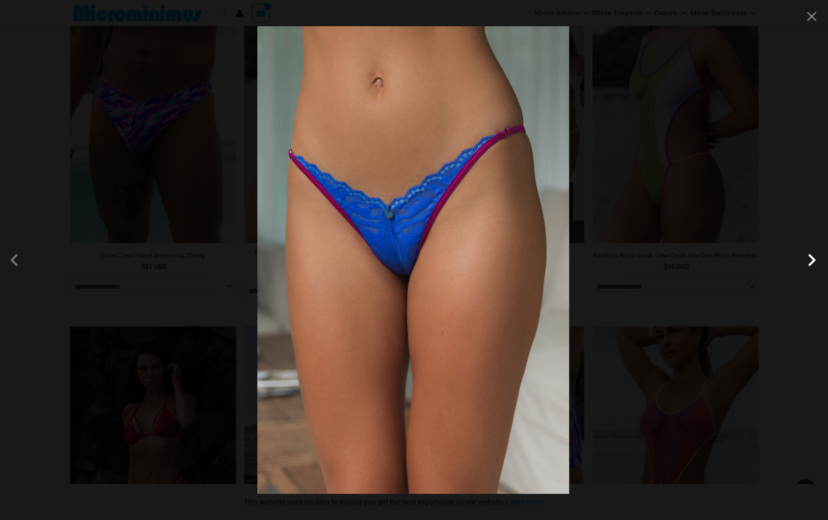
click at [805, 261] on span at bounding box center [811, 260] width 25 height 25
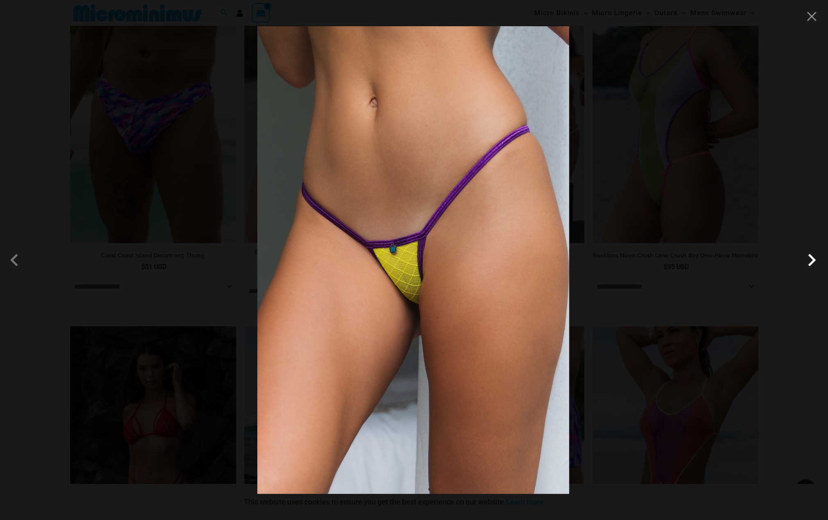
click at [805, 261] on span at bounding box center [811, 260] width 25 height 25
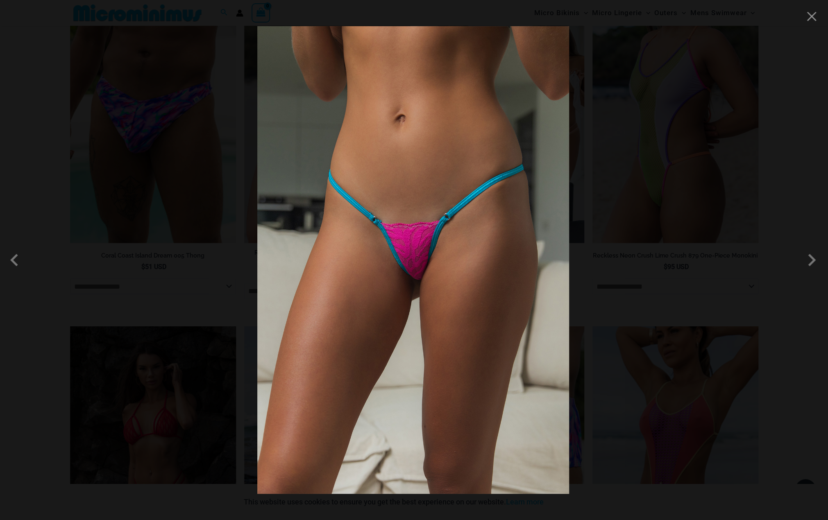
click at [740, 265] on div at bounding box center [414, 260] width 828 height 520
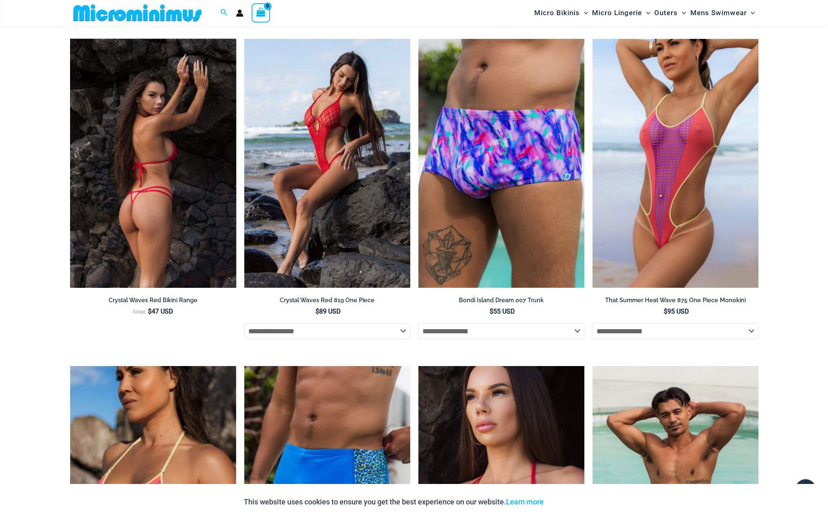
scroll to position [1770, 0]
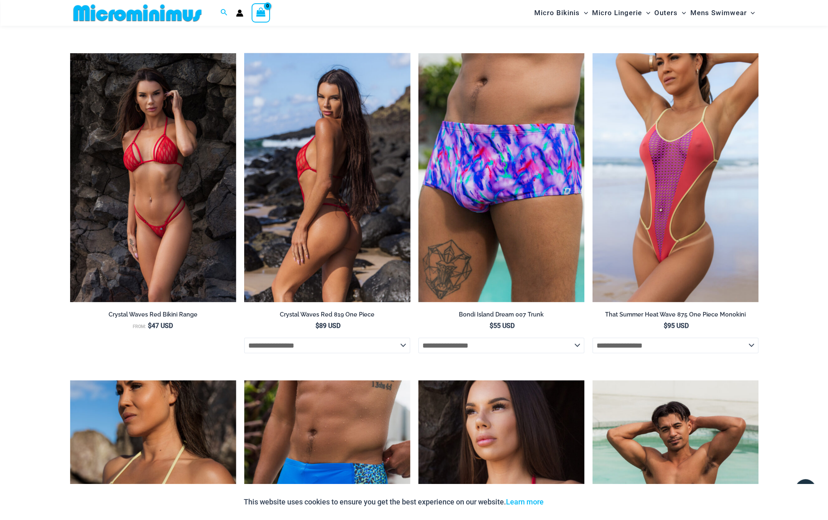
click at [321, 217] on img at bounding box center [327, 177] width 166 height 249
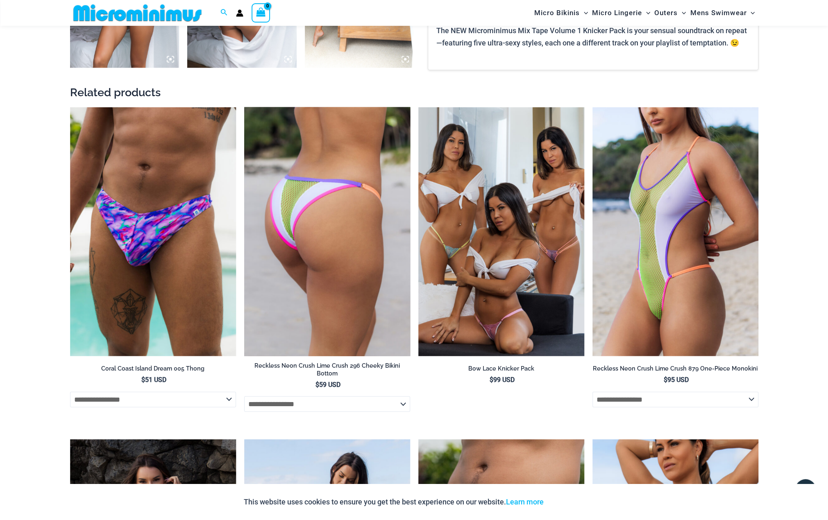
scroll to position [1292, 0]
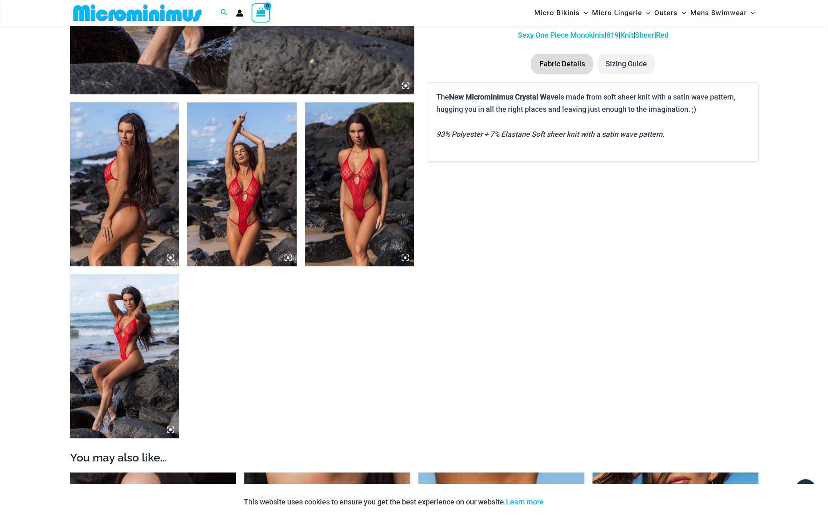
scroll to position [542, 0]
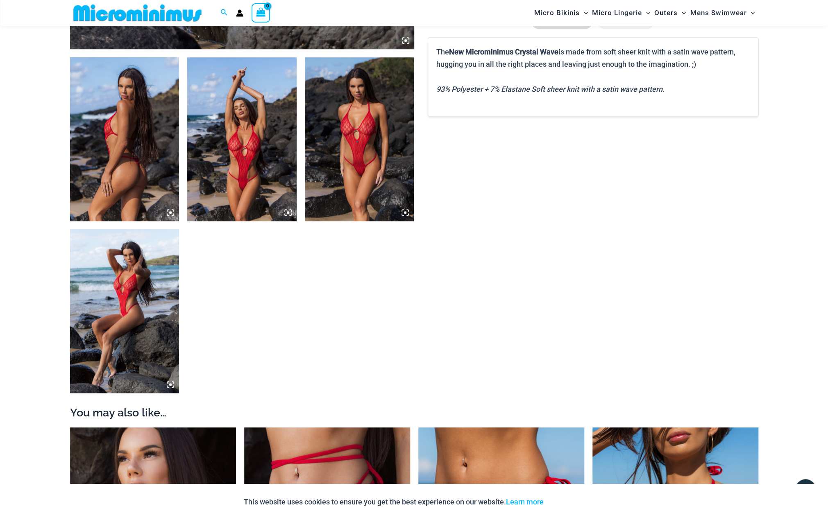
click at [242, 168] on img at bounding box center [241, 139] width 109 height 164
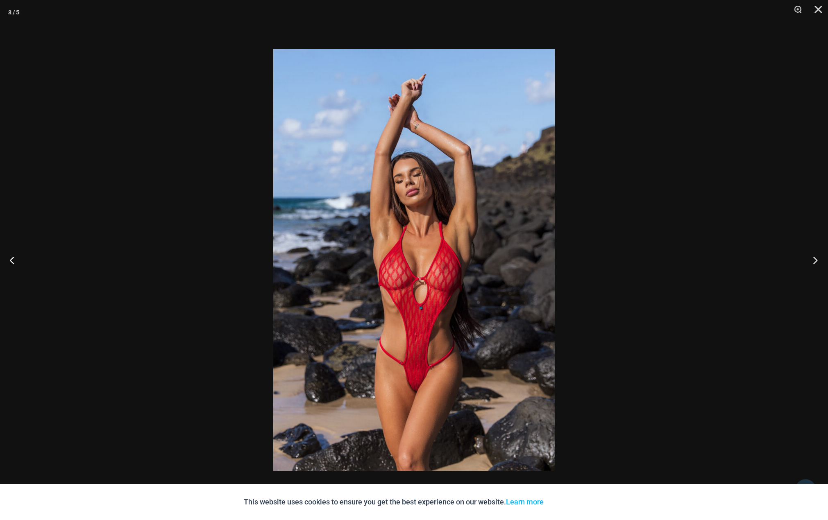
click at [819, 261] on button "Next" at bounding box center [812, 260] width 31 height 41
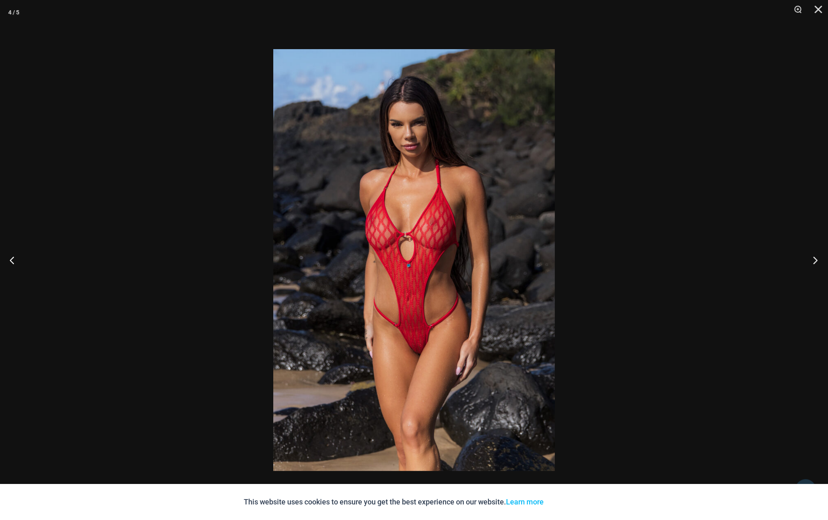
click at [814, 263] on button "Next" at bounding box center [812, 260] width 31 height 41
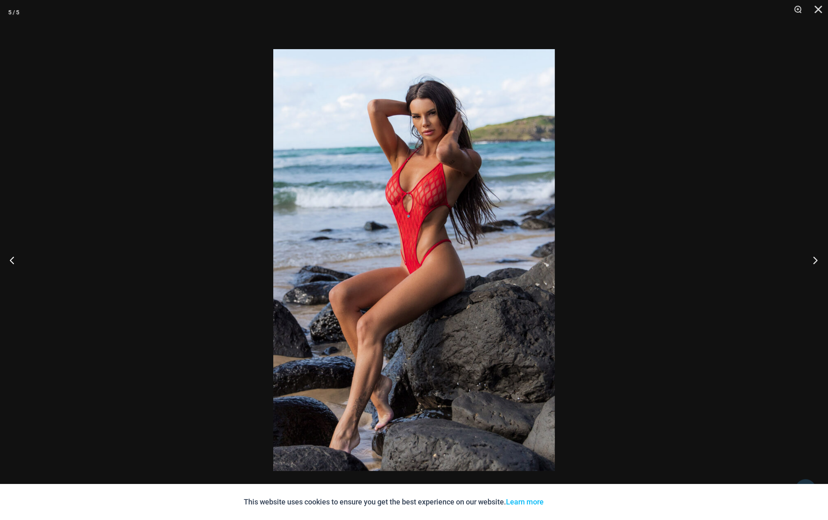
click at [814, 263] on button "Next" at bounding box center [812, 260] width 31 height 41
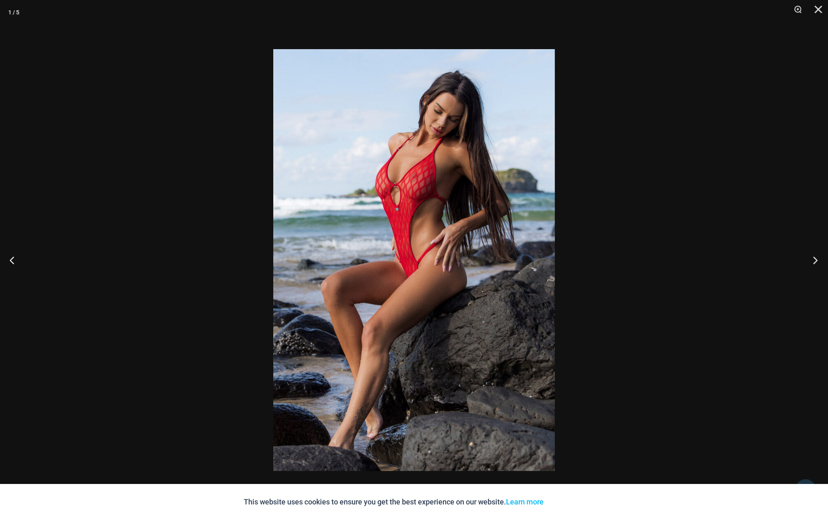
click at [814, 263] on button "Next" at bounding box center [812, 260] width 31 height 41
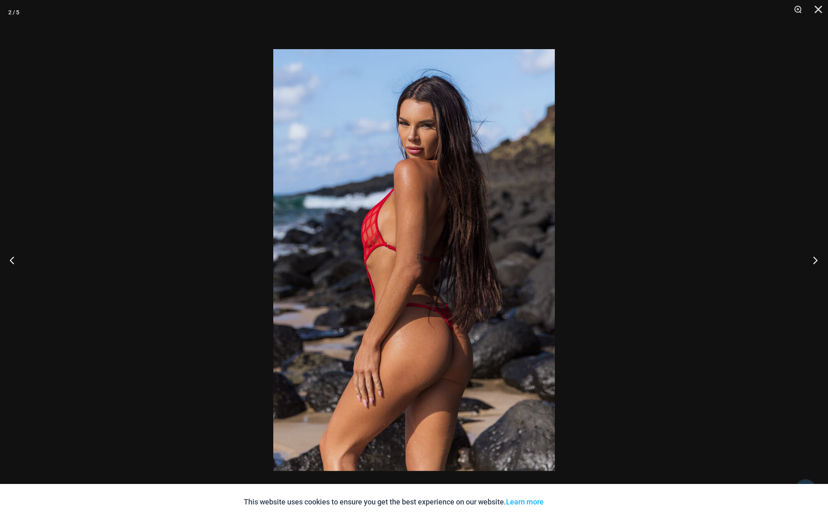
click at [814, 263] on button "Next" at bounding box center [812, 260] width 31 height 41
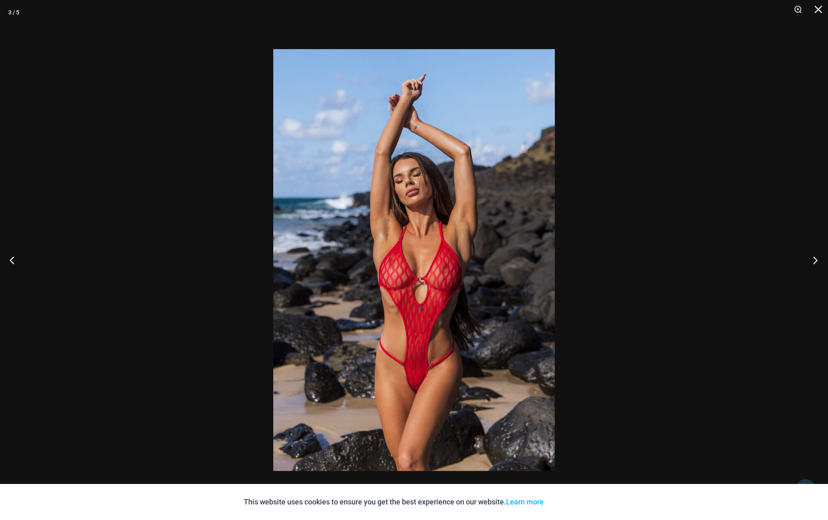
click at [813, 263] on button "Next" at bounding box center [812, 260] width 31 height 41
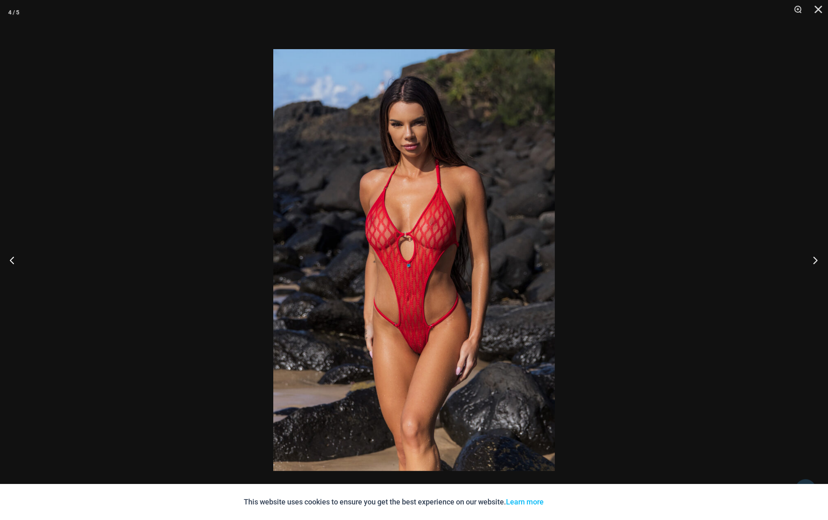
click at [813, 263] on button "Next" at bounding box center [812, 260] width 31 height 41
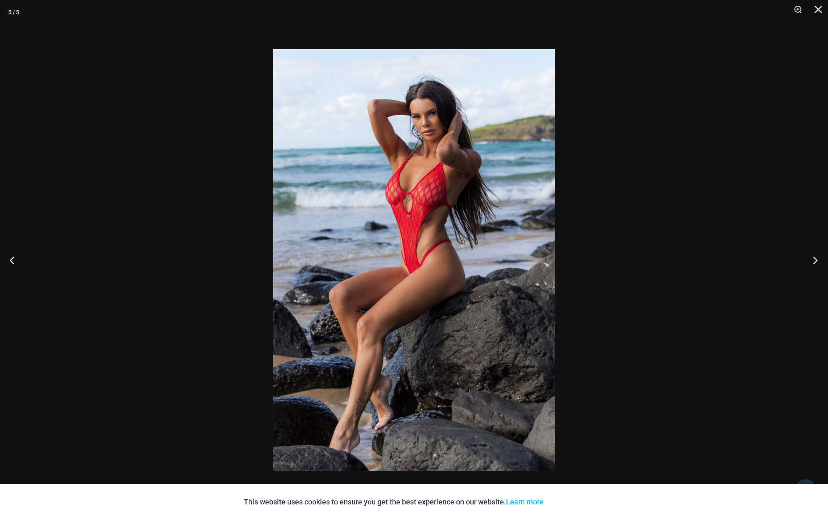
click at [813, 263] on button "Next" at bounding box center [812, 260] width 31 height 41
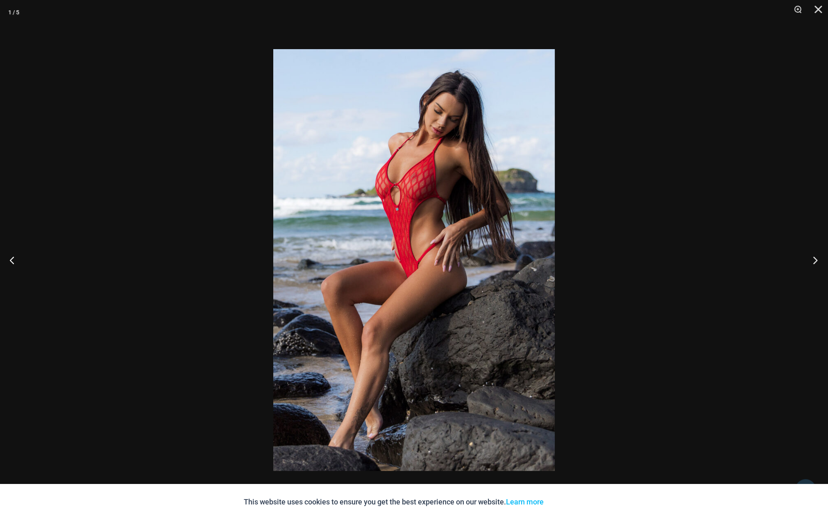
click at [813, 263] on button "Next" at bounding box center [812, 260] width 31 height 41
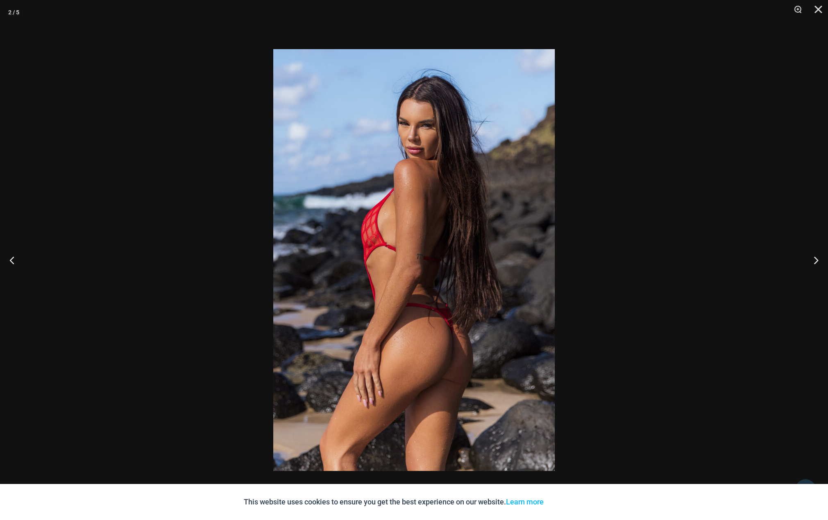
click at [721, 259] on div at bounding box center [414, 260] width 828 height 520
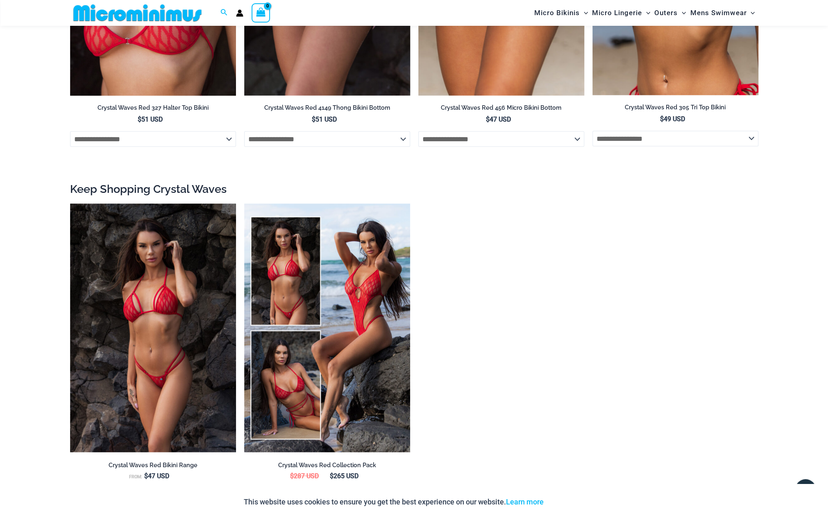
scroll to position [1156, 0]
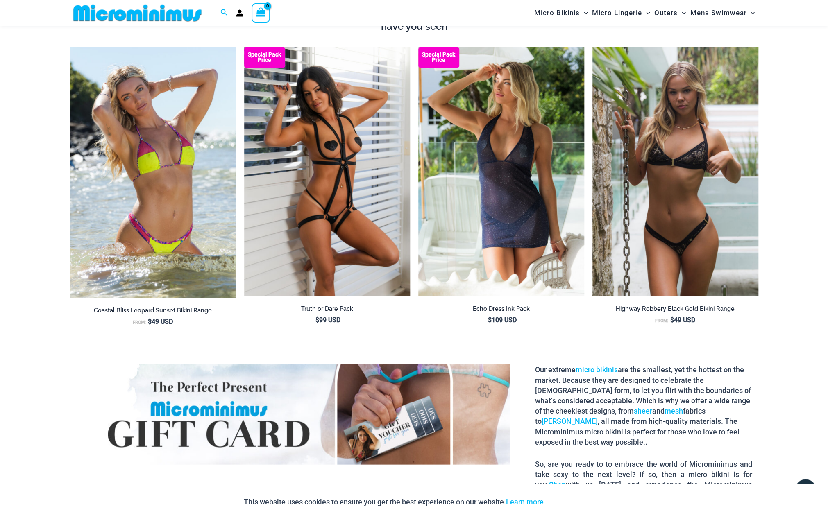
scroll to position [1155, 0]
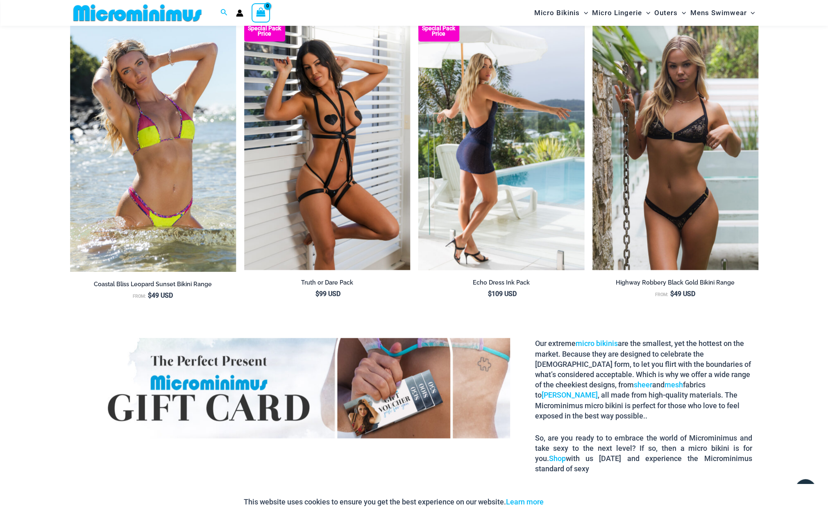
click at [488, 201] on img at bounding box center [501, 145] width 166 height 249
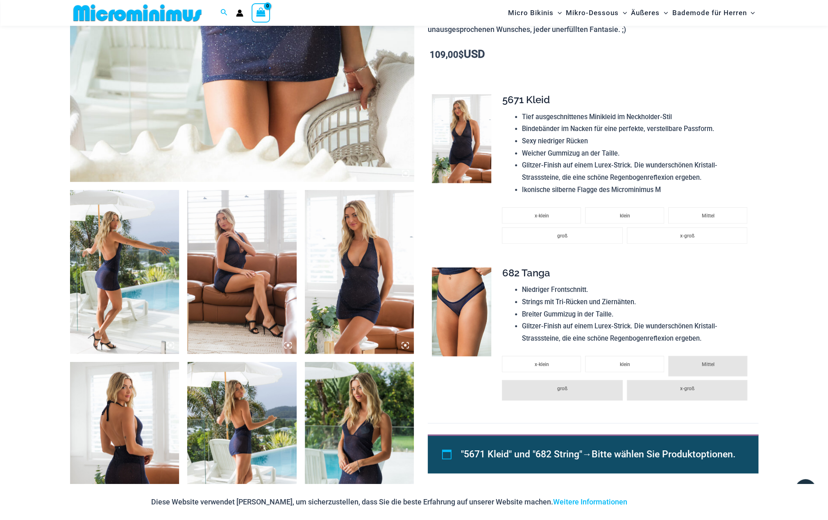
scroll to position [470, 0]
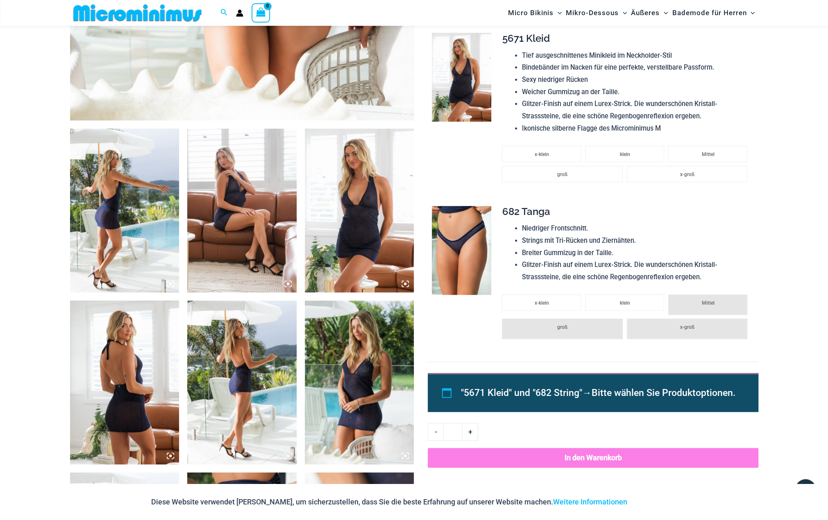
click at [128, 273] on img at bounding box center [124, 211] width 109 height 164
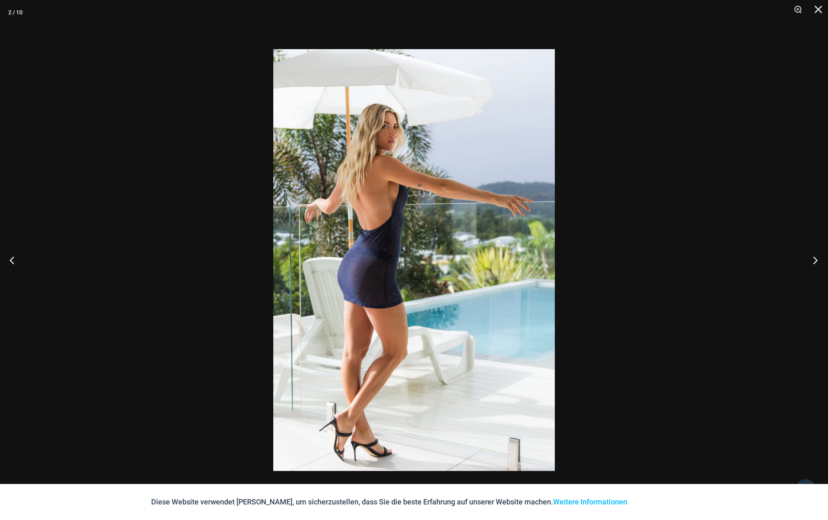
click at [819, 263] on button "Nächster" at bounding box center [812, 260] width 31 height 41
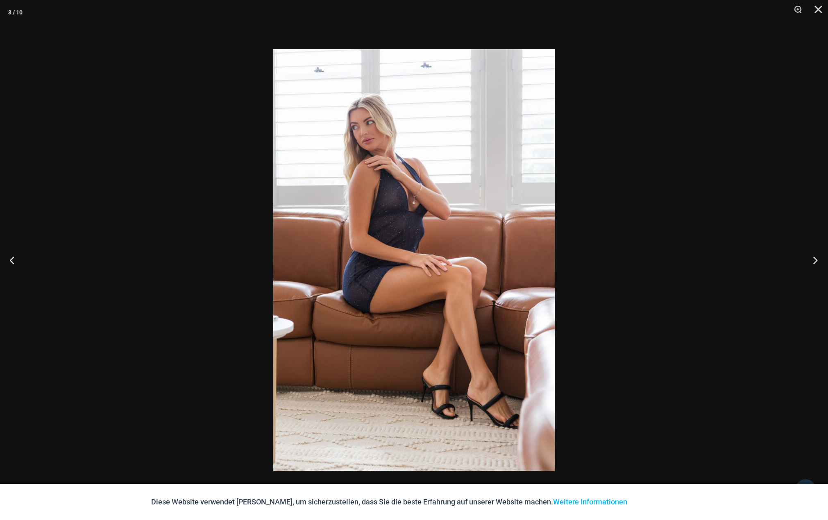
click at [819, 263] on button "Nächster" at bounding box center [812, 260] width 31 height 41
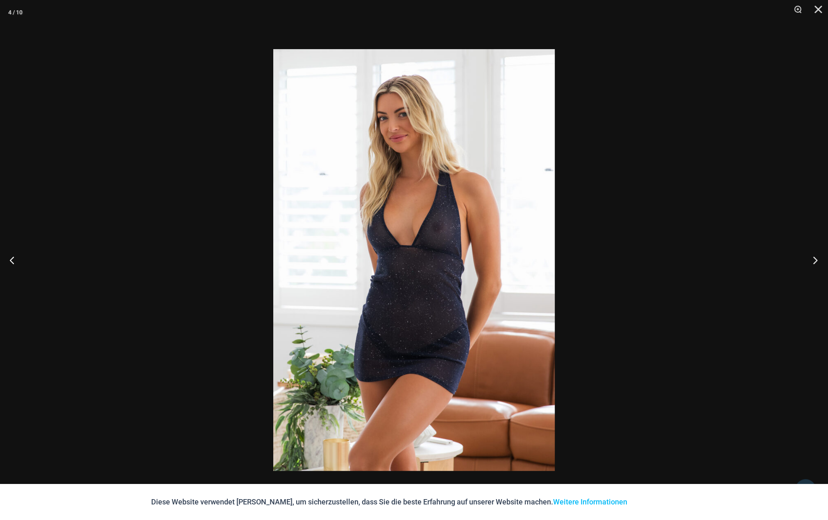
click at [818, 263] on button "Nächster" at bounding box center [812, 260] width 31 height 41
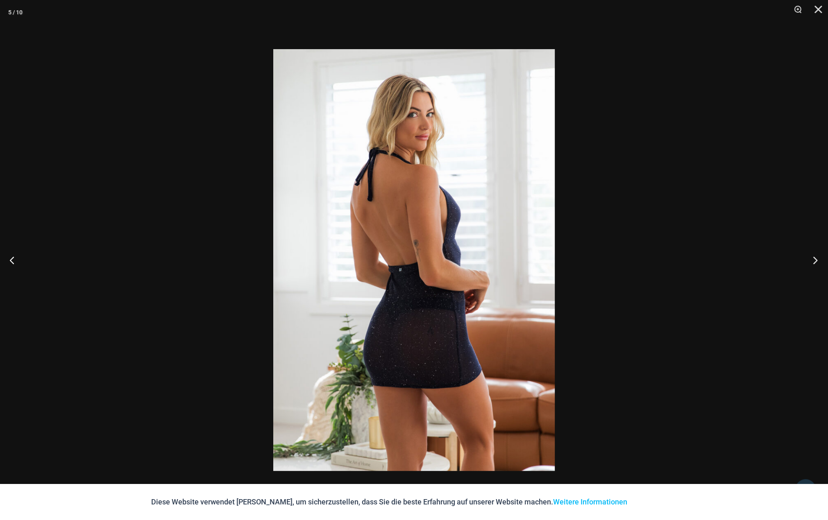
click at [818, 263] on button "Nächster" at bounding box center [812, 260] width 31 height 41
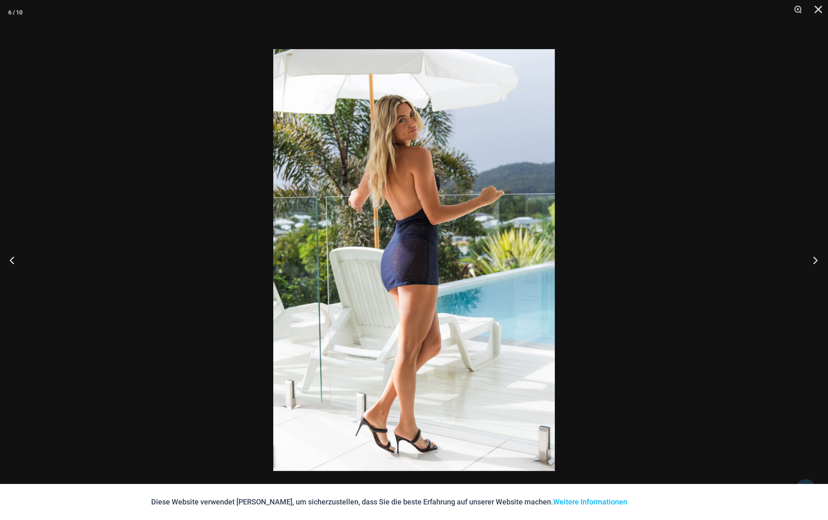
click at [818, 263] on button "Nächster" at bounding box center [812, 260] width 31 height 41
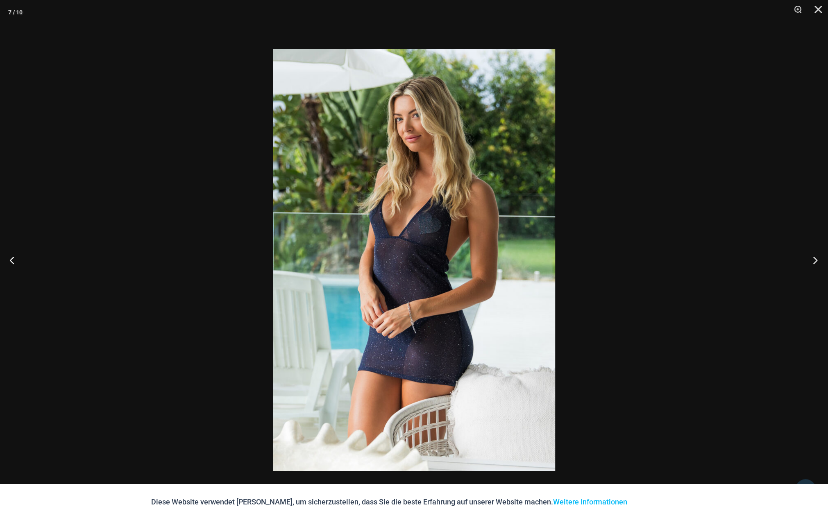
click at [818, 263] on button "Nächster" at bounding box center [812, 260] width 31 height 41
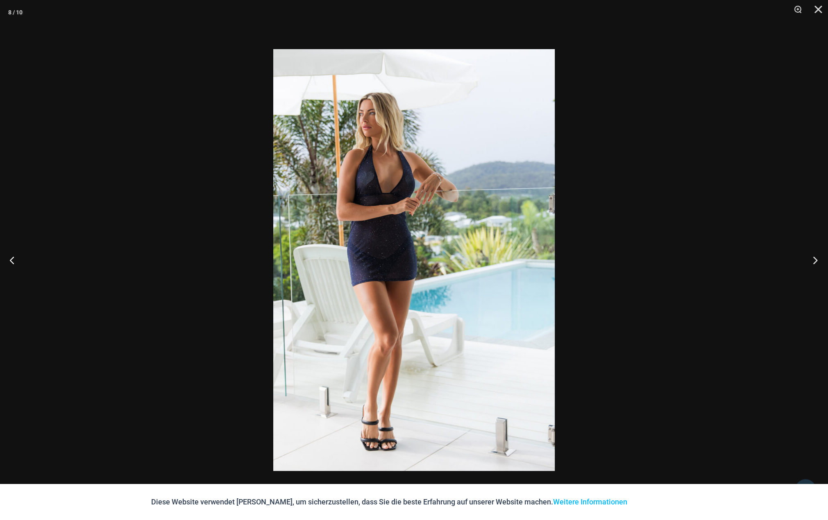
click at [818, 263] on button "Nächster" at bounding box center [812, 260] width 31 height 41
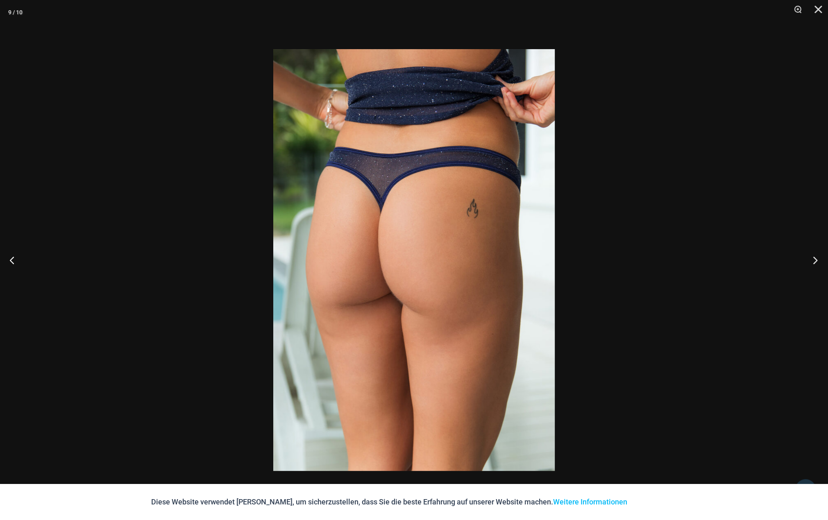
click at [818, 263] on button "Nächster" at bounding box center [812, 260] width 31 height 41
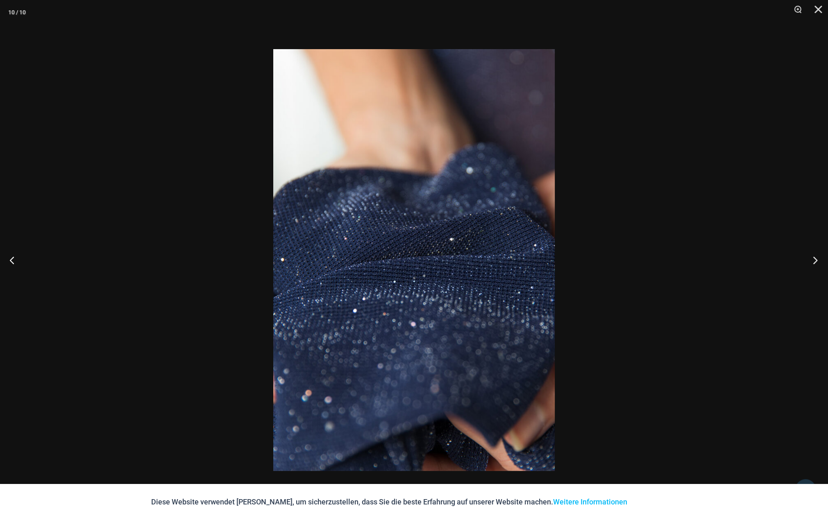
click at [818, 263] on button "Nächster" at bounding box center [812, 260] width 31 height 41
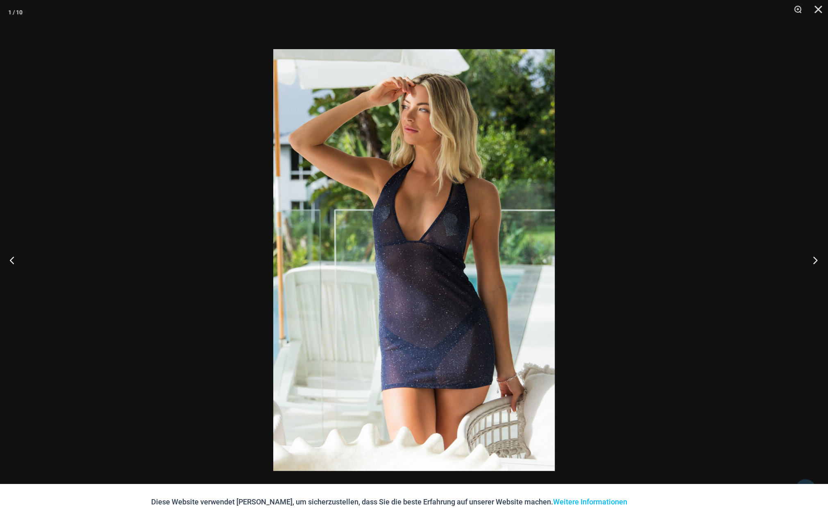
click at [818, 263] on button "Nächster" at bounding box center [812, 260] width 31 height 41
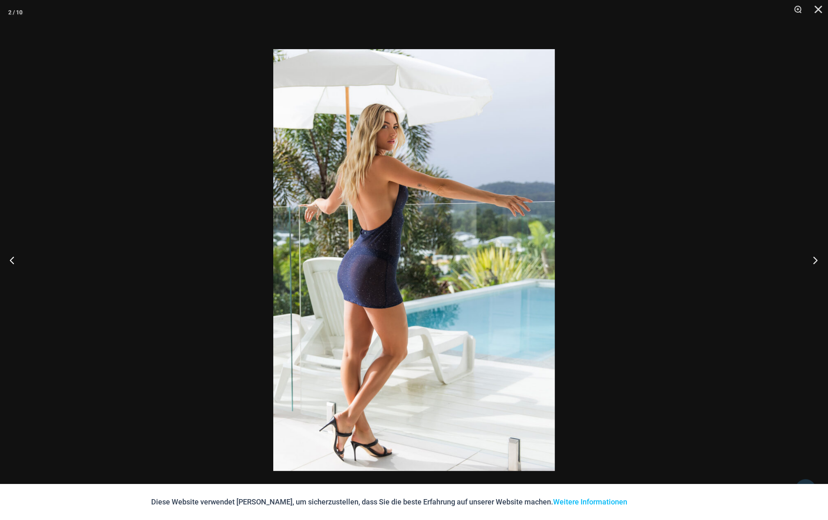
click at [818, 263] on button "Nächster" at bounding box center [812, 260] width 31 height 41
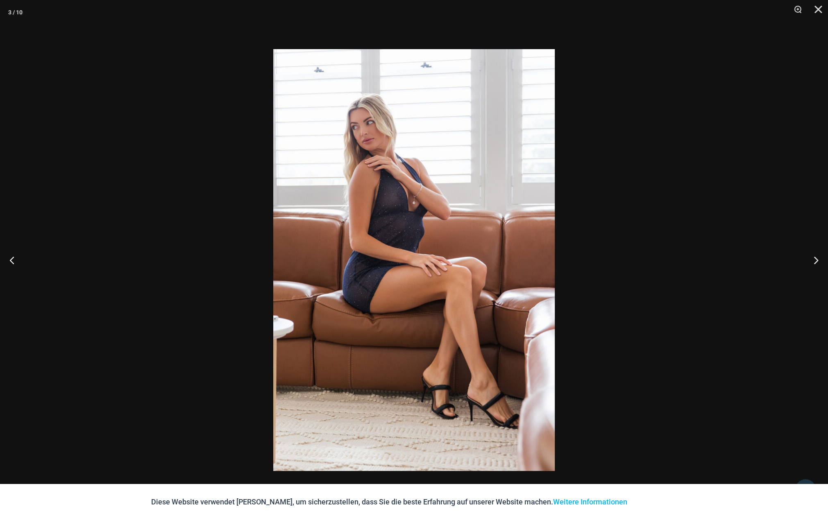
click at [631, 270] on div at bounding box center [414, 260] width 828 height 520
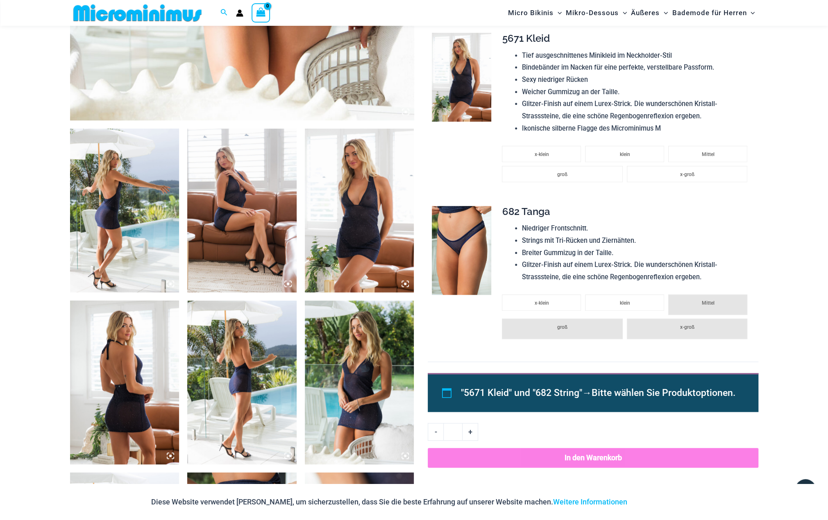
click at [133, 375] on img at bounding box center [124, 383] width 109 height 164
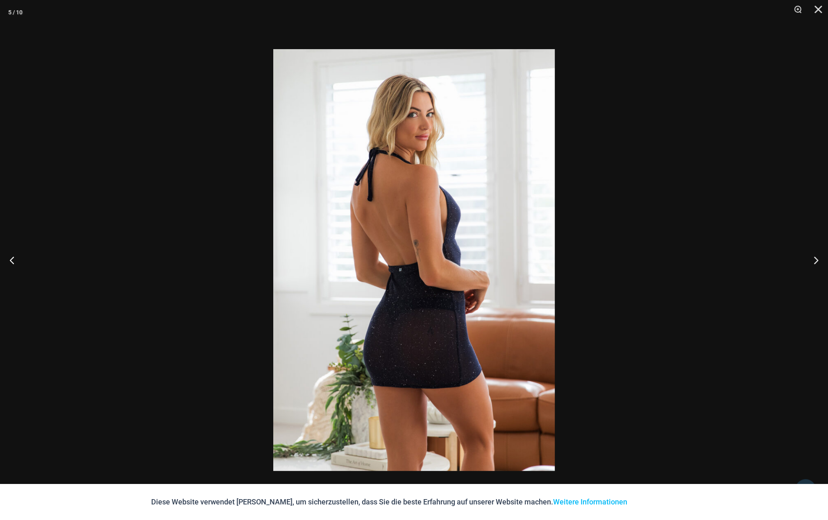
click at [130, 379] on div at bounding box center [414, 260] width 828 height 520
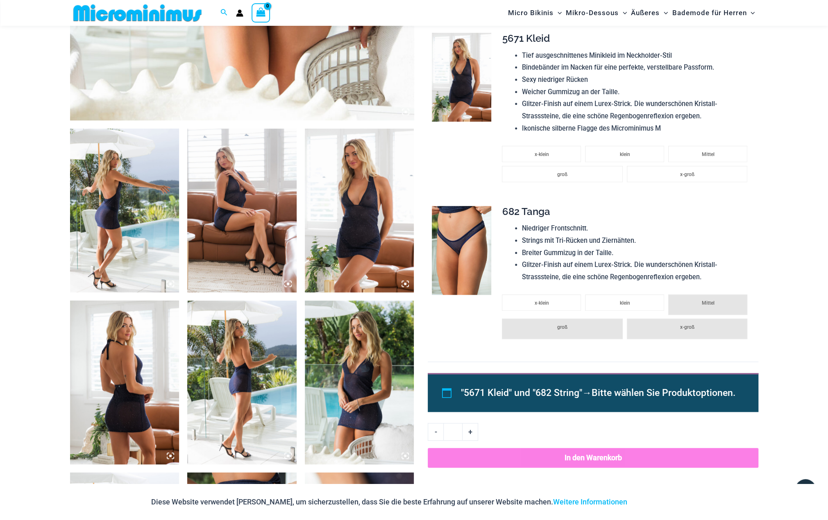
click at [351, 219] on img at bounding box center [359, 211] width 109 height 164
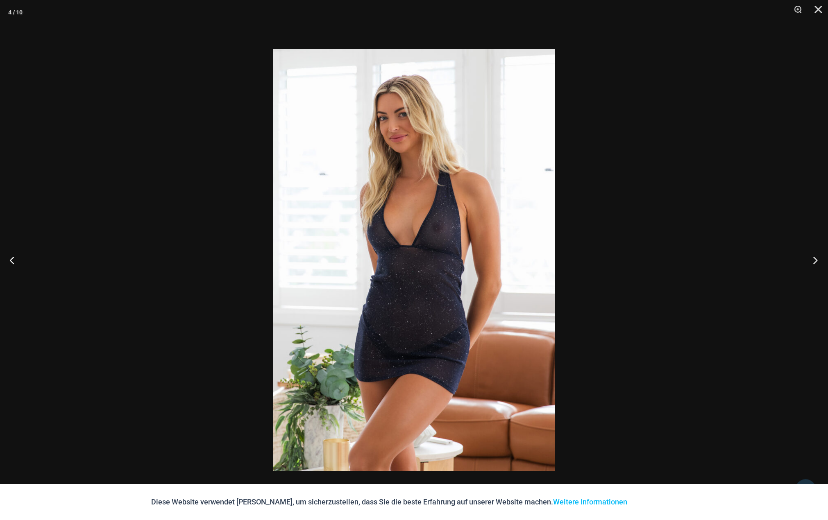
click at [812, 262] on button "Nächster" at bounding box center [812, 260] width 31 height 41
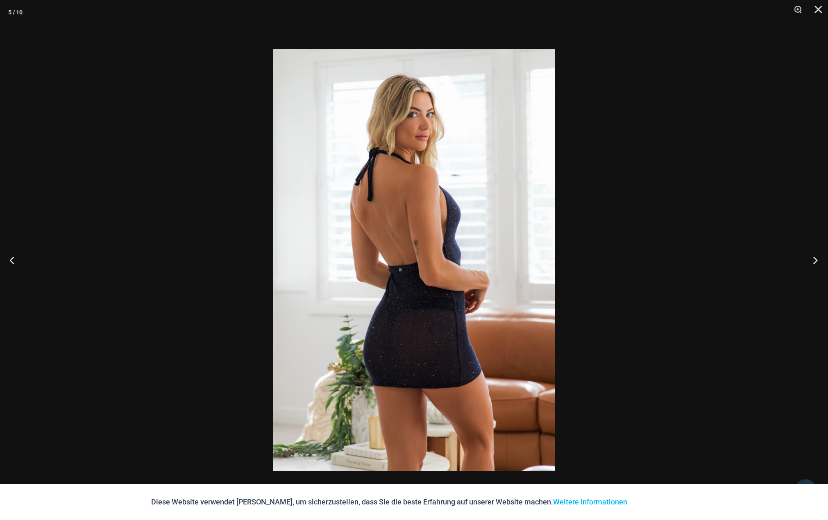
click at [812, 262] on button "Nächster" at bounding box center [812, 260] width 31 height 41
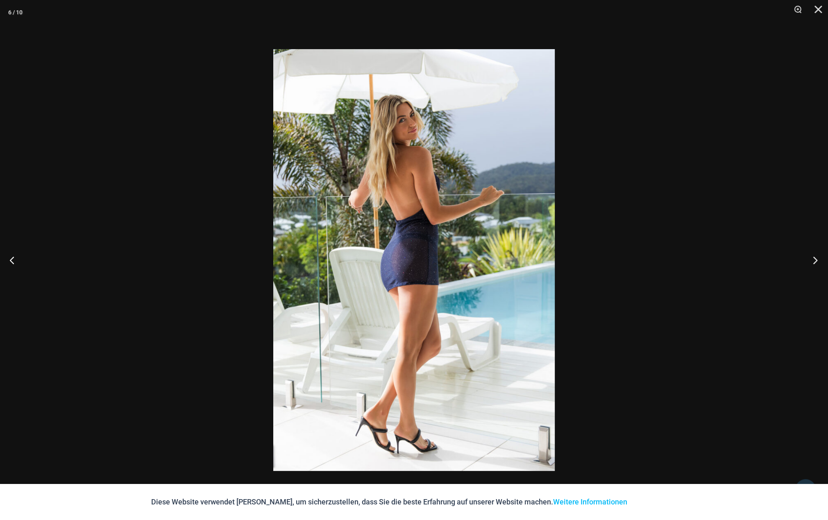
click at [812, 262] on button "Nächster" at bounding box center [812, 260] width 31 height 41
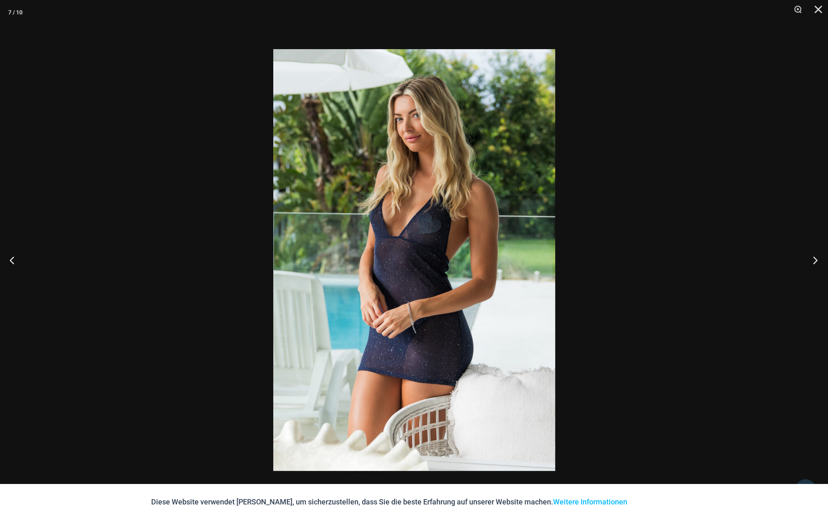
click at [812, 262] on button "Nächster" at bounding box center [812, 260] width 31 height 41
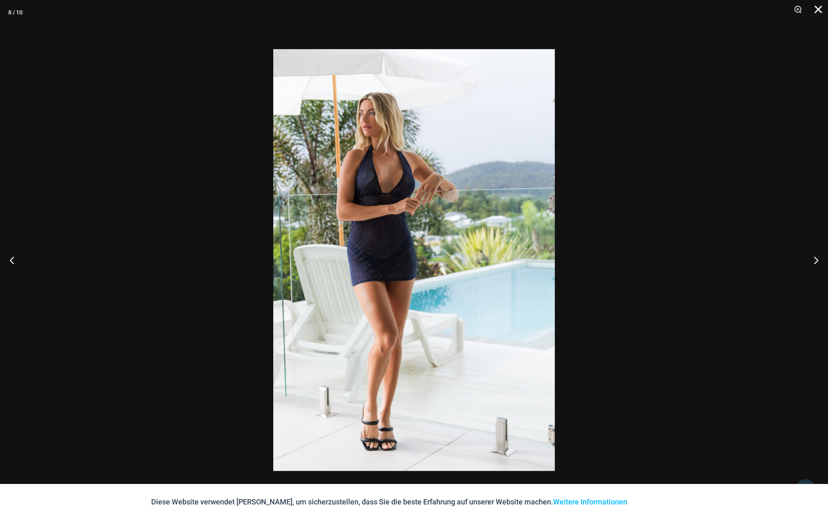
click at [816, 9] on button "Schließen" at bounding box center [815, 12] width 20 height 25
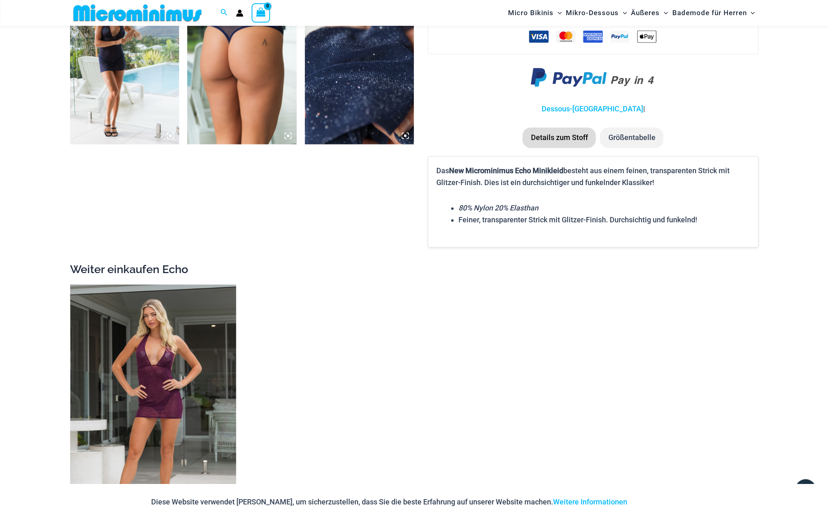
scroll to position [1085, 0]
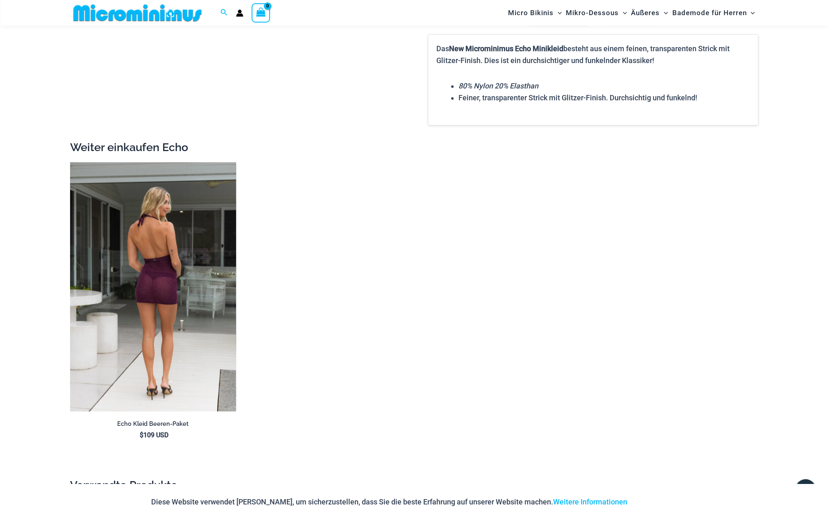
click at [161, 304] on img at bounding box center [153, 286] width 166 height 249
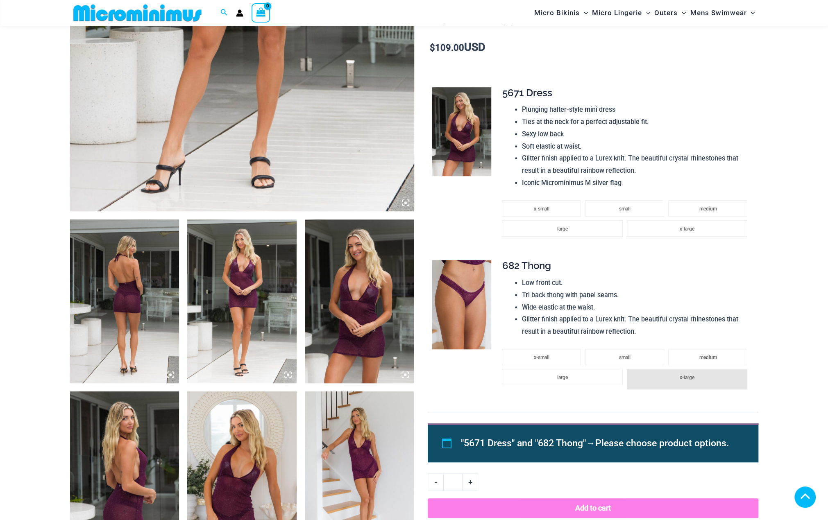
scroll to position [402, 0]
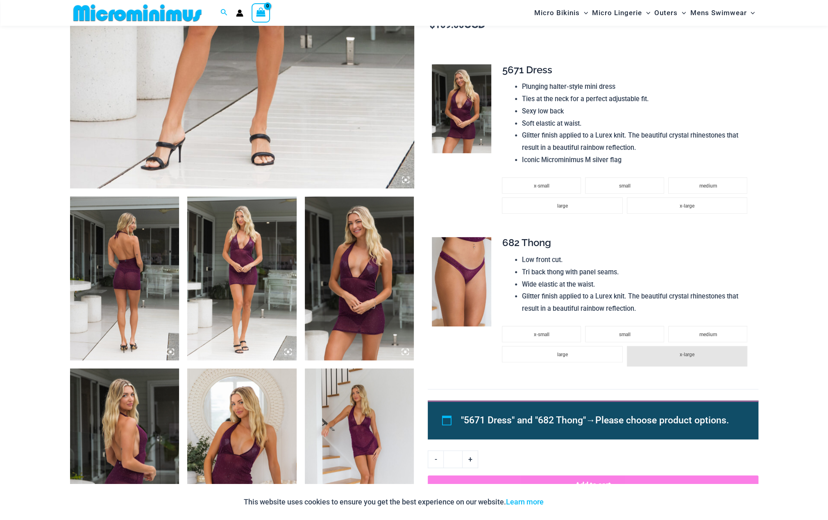
click at [125, 297] on img at bounding box center [124, 279] width 109 height 164
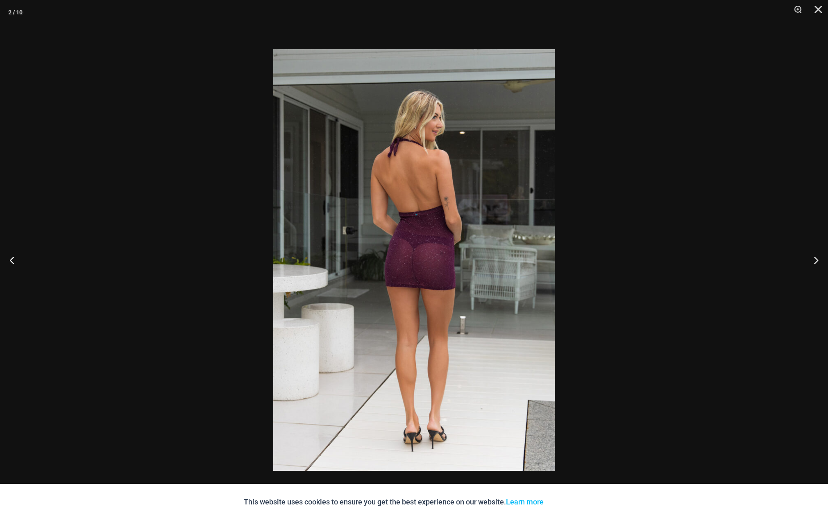
click at [416, 283] on img at bounding box center [414, 260] width 282 height 422
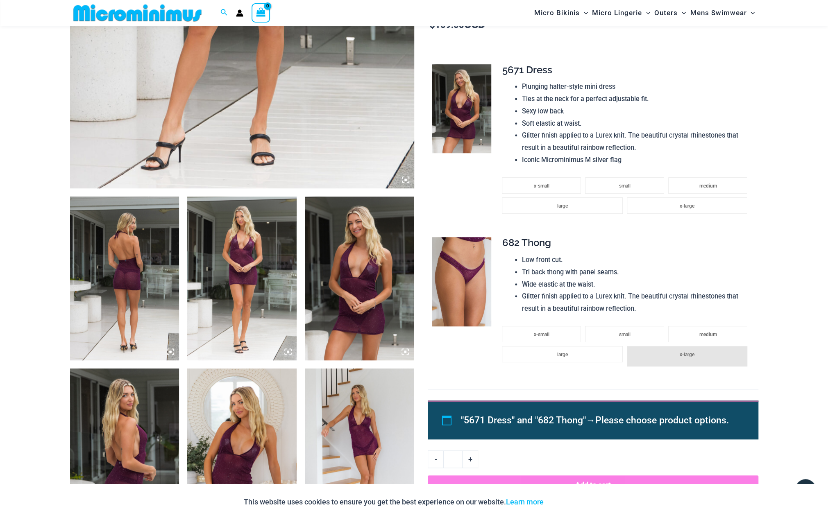
click at [358, 439] on img at bounding box center [359, 451] width 109 height 164
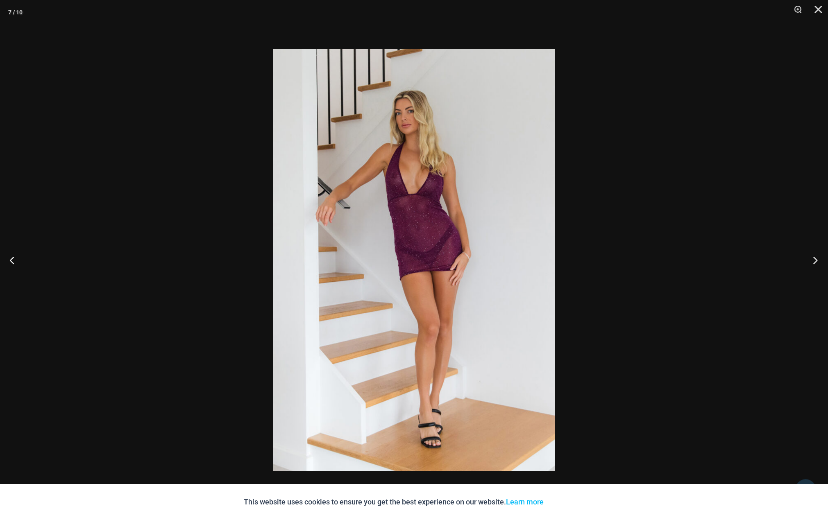
click at [818, 262] on button "Next" at bounding box center [812, 260] width 31 height 41
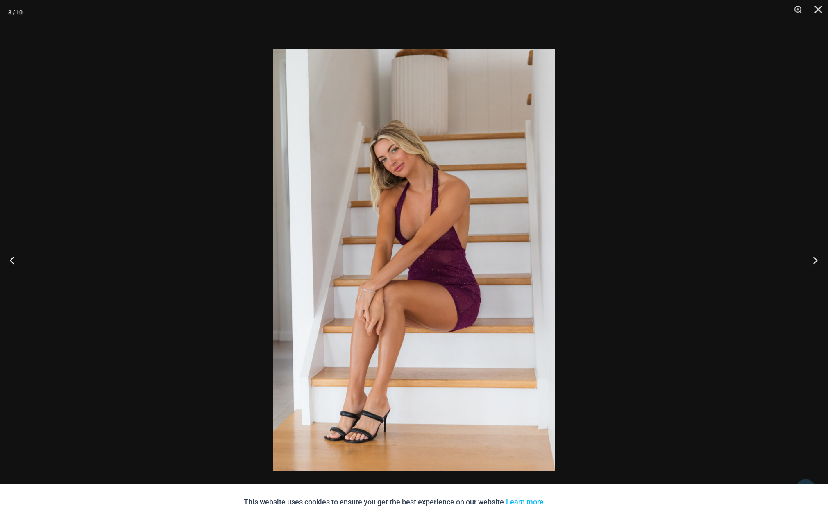
click at [818, 262] on button "Next" at bounding box center [812, 260] width 31 height 41
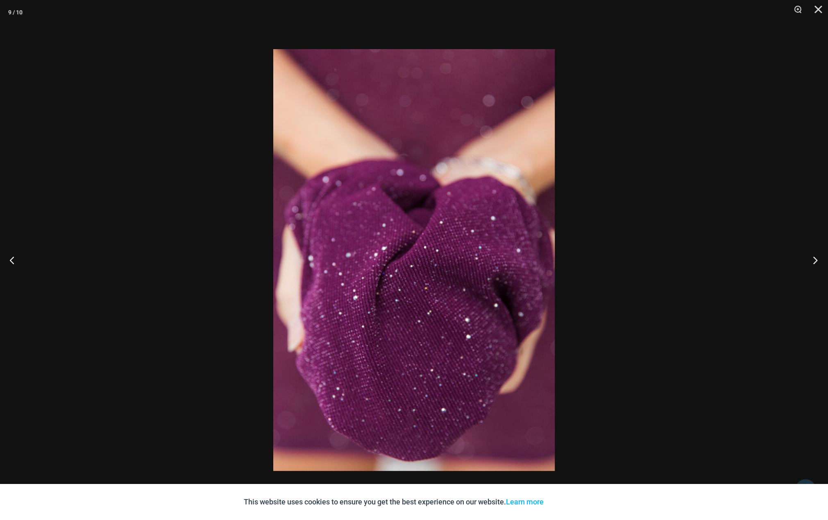
click at [818, 262] on button "Next" at bounding box center [812, 260] width 31 height 41
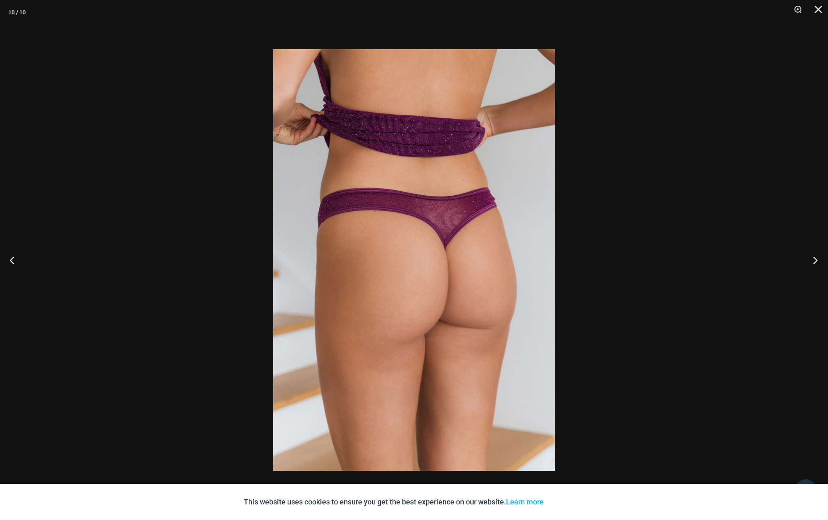
click at [818, 262] on button "Next" at bounding box center [812, 260] width 31 height 41
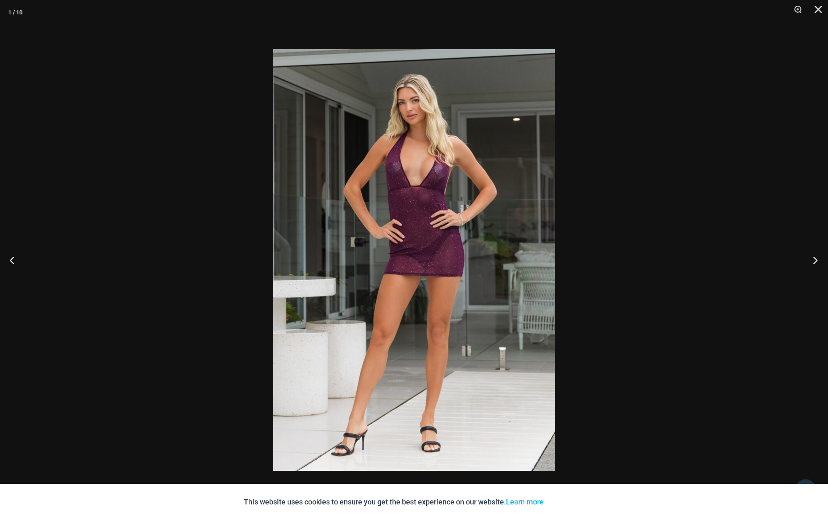
click at [818, 262] on button "Next" at bounding box center [812, 260] width 31 height 41
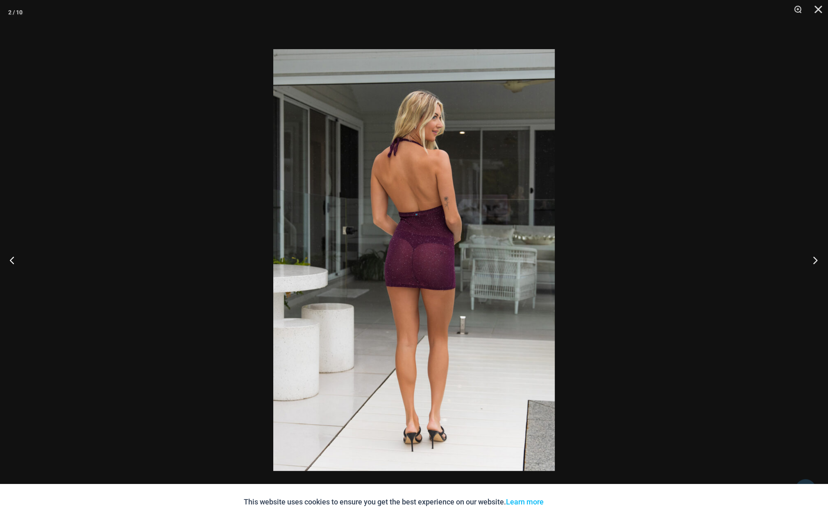
click at [818, 262] on button "Next" at bounding box center [812, 260] width 31 height 41
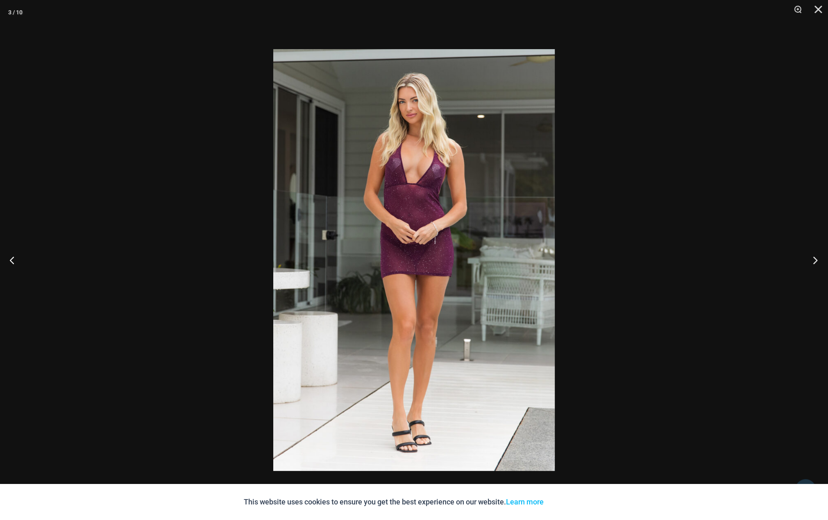
click at [818, 262] on button "Next" at bounding box center [812, 260] width 31 height 41
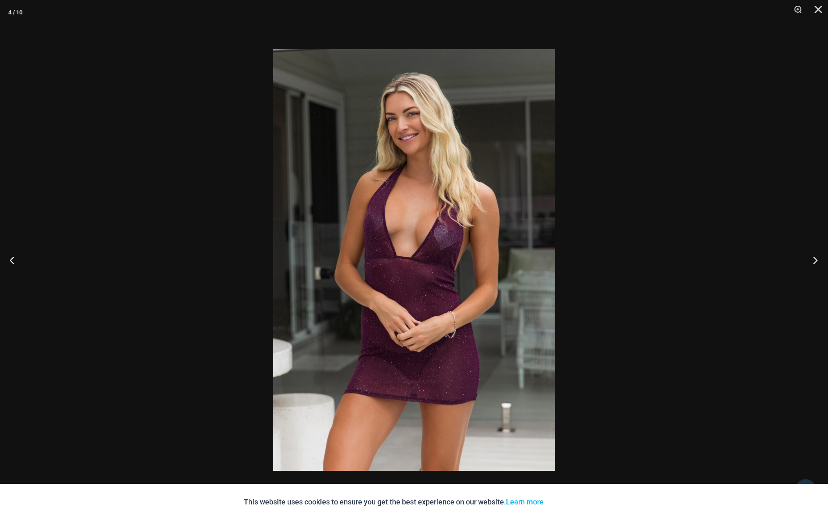
click at [818, 262] on button "Next" at bounding box center [812, 260] width 31 height 41
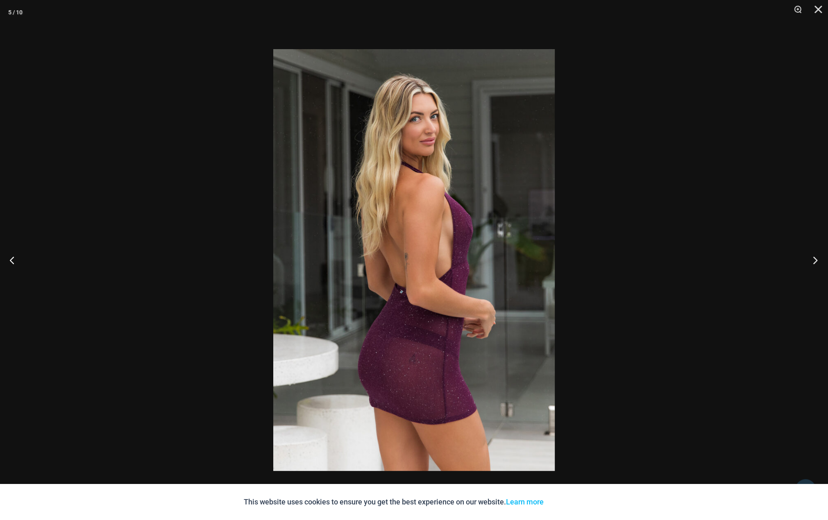
click at [818, 262] on button "Next" at bounding box center [812, 260] width 31 height 41
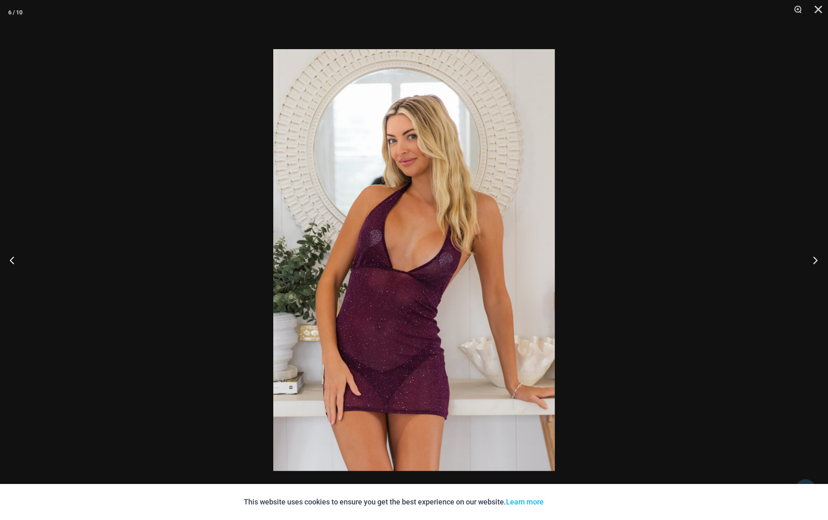
click at [818, 262] on button "Next" at bounding box center [812, 260] width 31 height 41
